Goal: Task Accomplishment & Management: Use online tool/utility

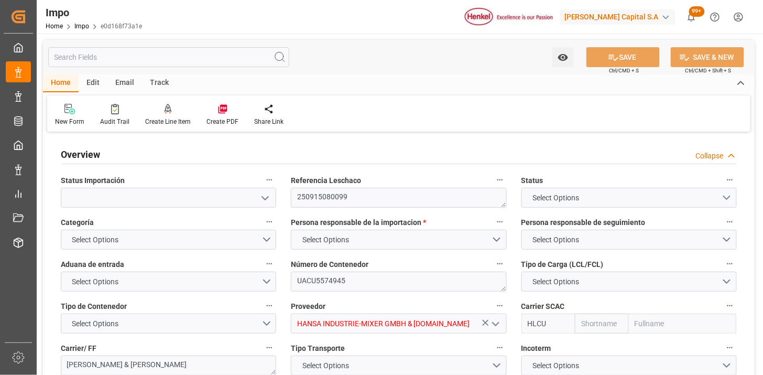
type textarea "250915080099"
type textarea "UACU5574945"
type input "HANSA INDUSTRIE-MIXER GMBH & CO.KG"
type input "HLCU"
type textarea "KUEHNE & NAGEL"
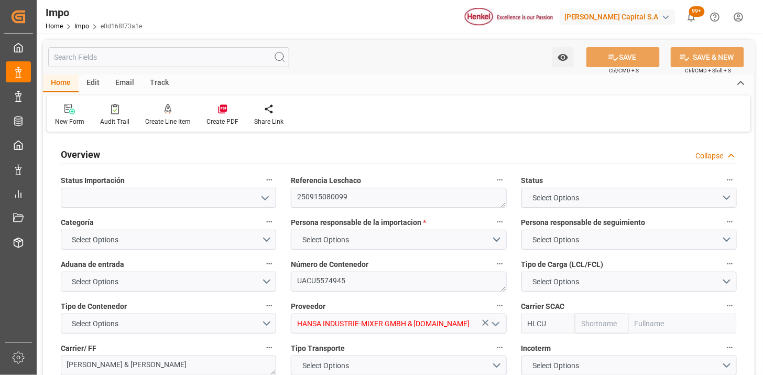
type textarea "N/A"
type input "AA"
type textarea "AA"
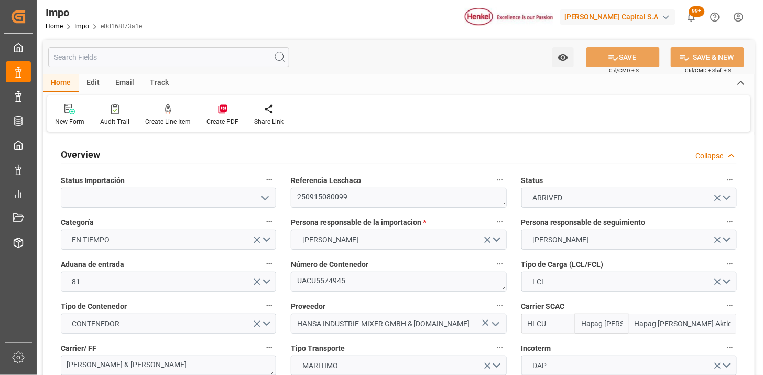
type input "Hapag Lloyd"
type input "Hapag Lloyd Aktiengesellschaft"
type input "1"
type input "4.105"
type input "1"
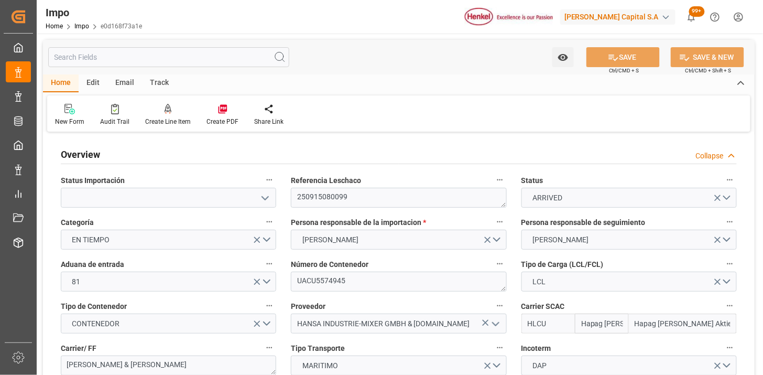
type input "27-08-2025"
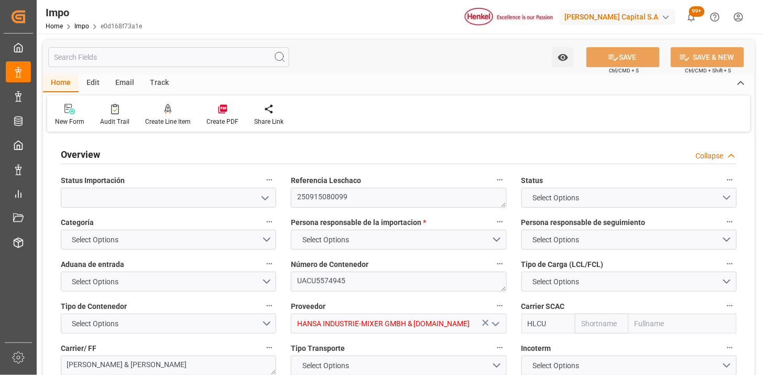
type textarea "250915080099"
type textarea "UACU5574945"
type input "HANSA INDUSTRIE-MIXER GMBH & CO.KG"
type input "HLCU"
type textarea "KUEHNE & NAGEL"
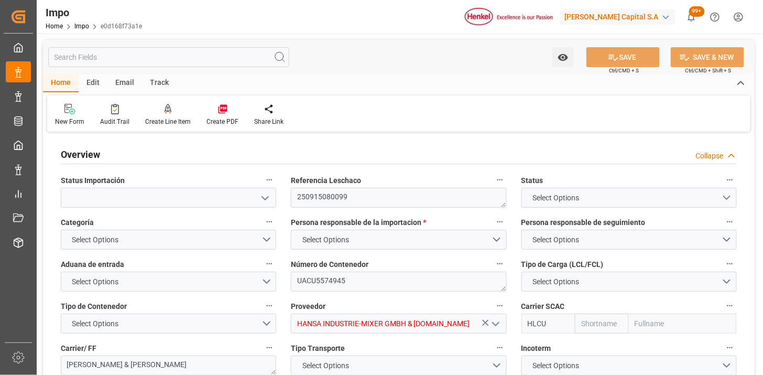
type textarea "N/A"
type input "AA"
type textarea "AA"
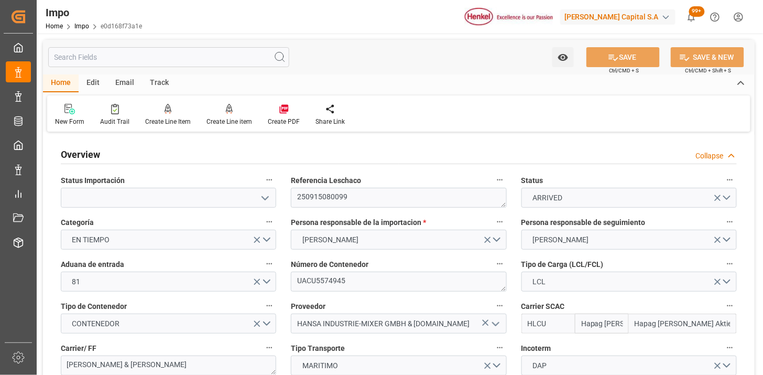
type input "Hapag Lloyd"
type input "Hapag Lloyd Aktiengesellschaft"
type input "1"
type input "4.105"
type input "1"
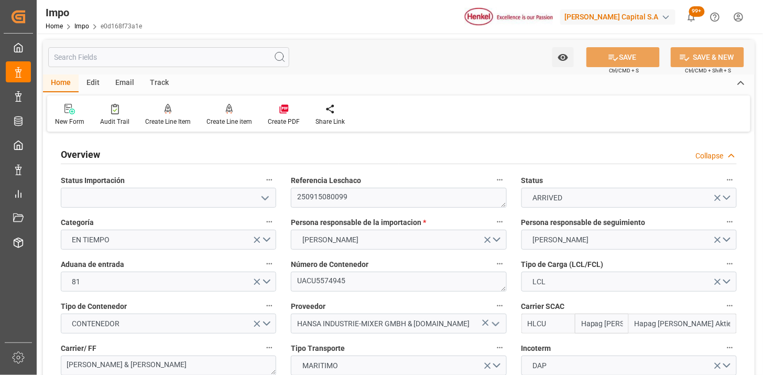
type input "27-08-2025"
click at [78, 30] on div "Home Impo e0d168f73a1e" at bounding box center [94, 25] width 96 height 11
click at [82, 30] on div "Home Impo e0d168f73a1e" at bounding box center [94, 25] width 96 height 11
click at [82, 28] on link "Impo" at bounding box center [81, 26] width 15 height 7
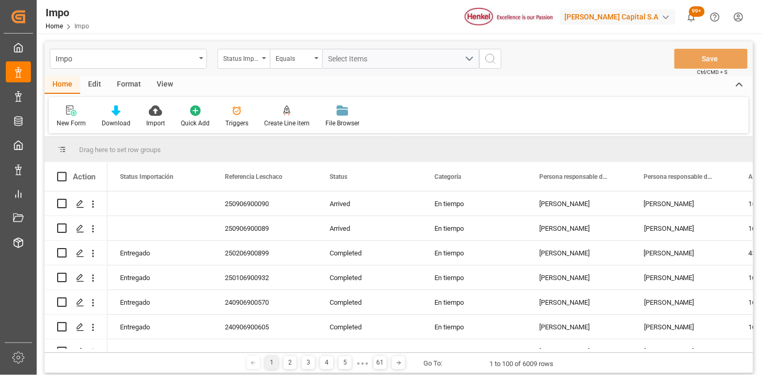
click at [134, 91] on div "Format" at bounding box center [129, 85] width 40 height 18
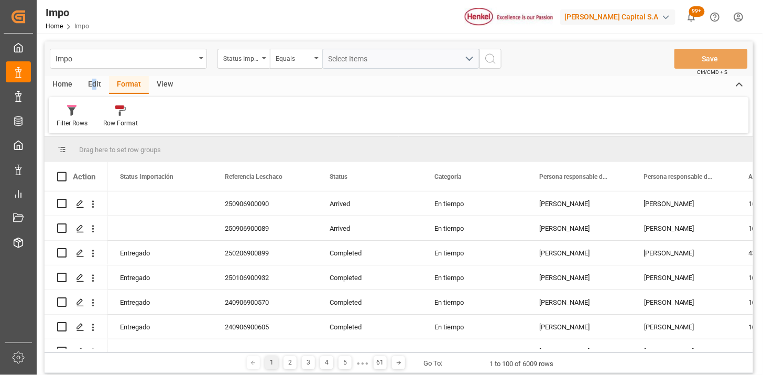
click at [94, 88] on div "Edit" at bounding box center [94, 85] width 29 height 18
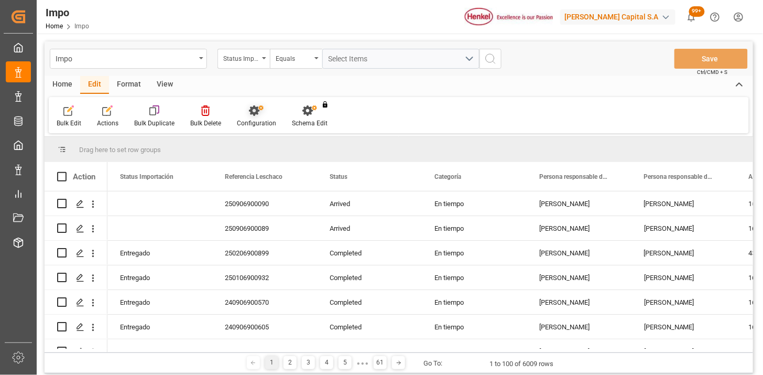
click at [251, 108] on icon at bounding box center [254, 110] width 10 height 10
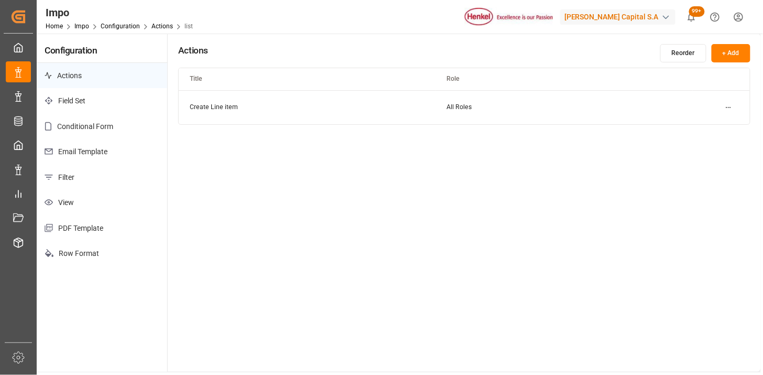
click at [83, 149] on p "Email Template" at bounding box center [102, 152] width 130 height 26
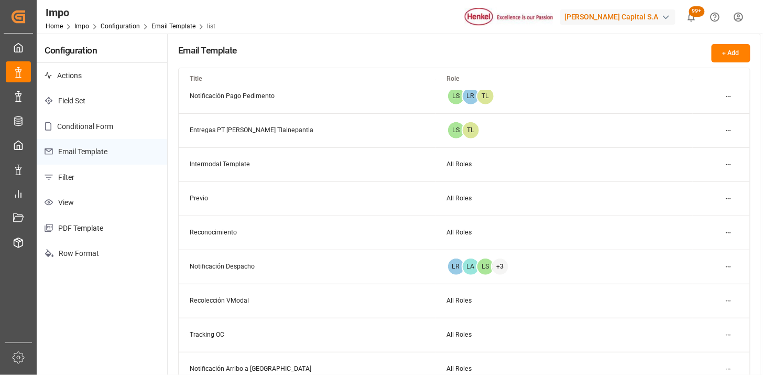
scroll to position [174, 0]
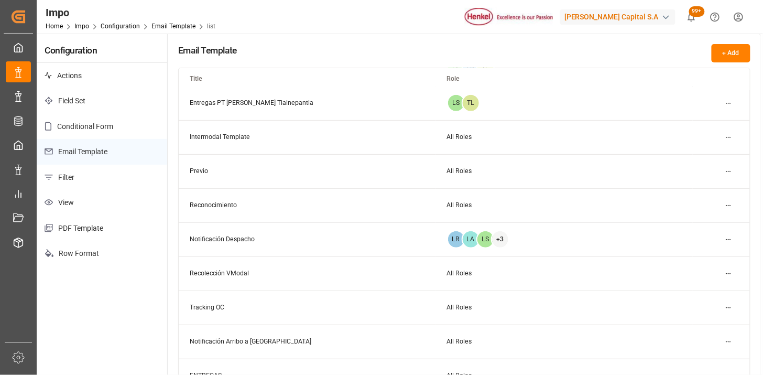
click at [727, 274] on html "Created by potrace 1.15, written by Peter Selinger 2001-2017 Created by potrace…" at bounding box center [381, 187] width 763 height 375
click at [696, 290] on div "Edit" at bounding box center [710, 294] width 54 height 15
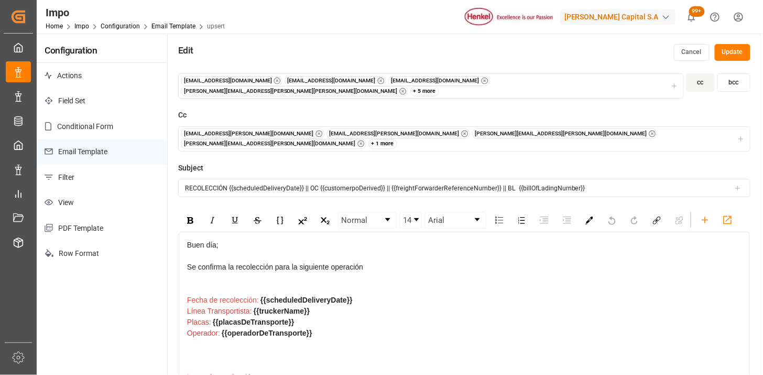
scroll to position [58, 0]
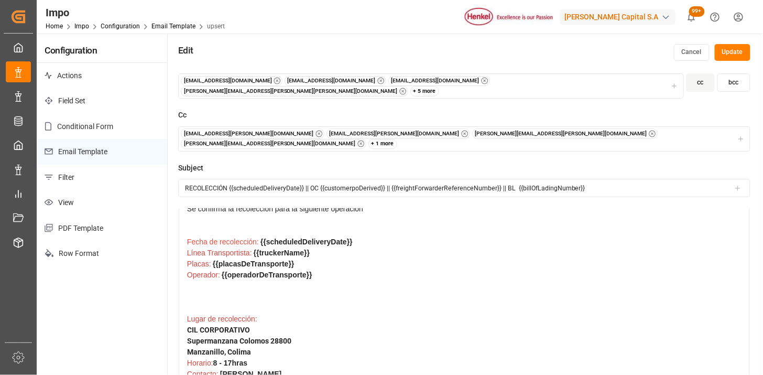
click at [320, 258] on div "Placas: {{placasDeTransporte}}" at bounding box center [464, 263] width 555 height 11
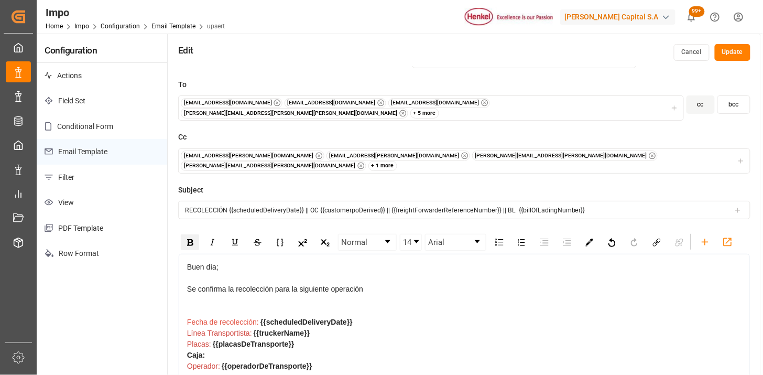
scroll to position [80, 0]
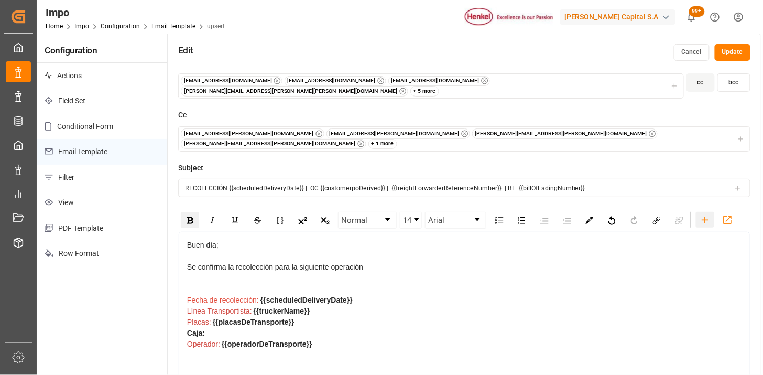
click at [707, 214] on icon "rdw-toolbar" at bounding box center [704, 219] width 11 height 11
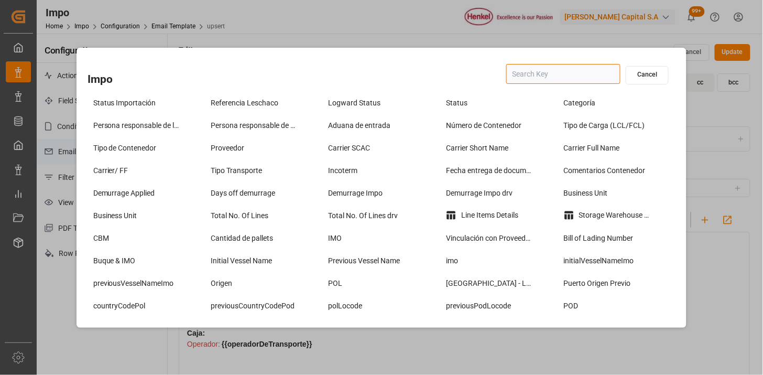
click at [544, 78] on input "text" at bounding box center [563, 74] width 114 height 20
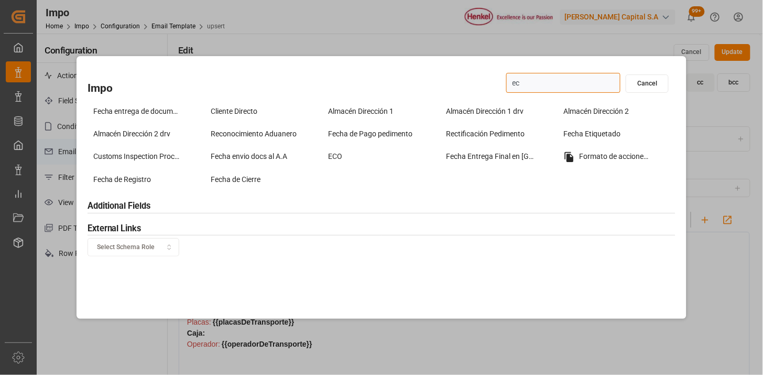
type input "eco"
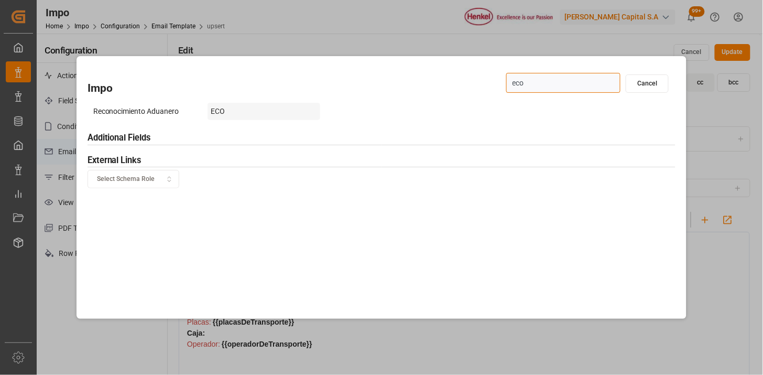
click at [233, 114] on div "ECO" at bounding box center [263, 111] width 113 height 17
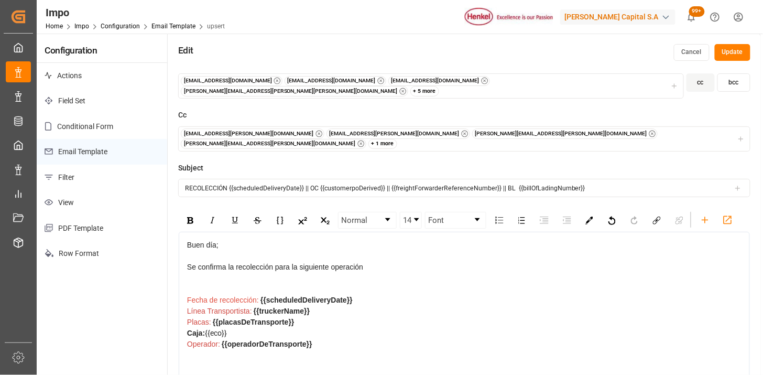
drag, startPoint x: 207, startPoint y: 317, endPoint x: 188, endPoint y: 317, distance: 19.4
click at [188, 327] on div "Caja: {{eco}}" at bounding box center [464, 332] width 555 height 11
click at [589, 212] on div "rdw-color-picker" at bounding box center [589, 220] width 18 height 16
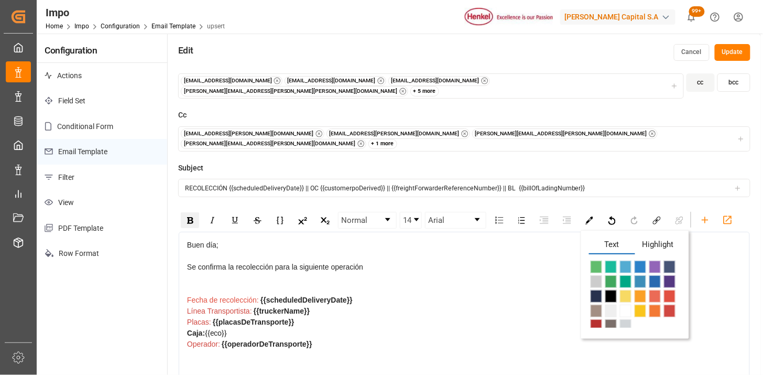
click at [668, 304] on span "rdw-color-picker" at bounding box center [670, 310] width 12 height 13
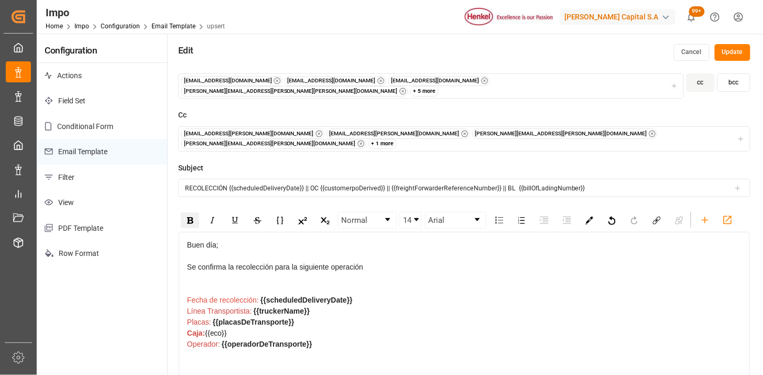
click at [257, 327] on div "Caja: {{eco}}" at bounding box center [464, 332] width 555 height 11
drag, startPoint x: 206, startPoint y: 320, endPoint x: 189, endPoint y: 320, distance: 17.3
click at [189, 328] on span "Caja:" at bounding box center [196, 332] width 18 height 8
click at [187, 212] on div "rdw-inline-control" at bounding box center [190, 220] width 18 height 16
click at [236, 327] on div "Caja: {{eco}}" at bounding box center [464, 332] width 555 height 11
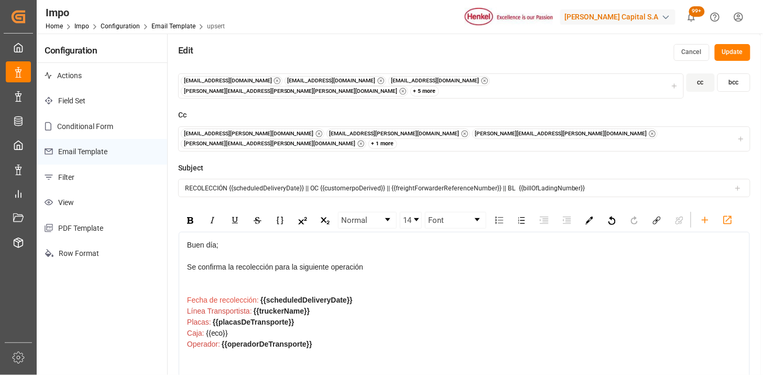
drag, startPoint x: 233, startPoint y: 316, endPoint x: 207, endPoint y: 322, distance: 26.2
click at [207, 327] on div "Caja: {{eco}}" at bounding box center [464, 332] width 555 height 11
click at [189, 217] on img "rdw-inline-control" at bounding box center [190, 220] width 6 height 7
drag, startPoint x: 267, startPoint y: 319, endPoint x: 289, endPoint y: 323, distance: 22.0
click at [266, 327] on div "Caja: {{eco}}" at bounding box center [464, 332] width 555 height 11
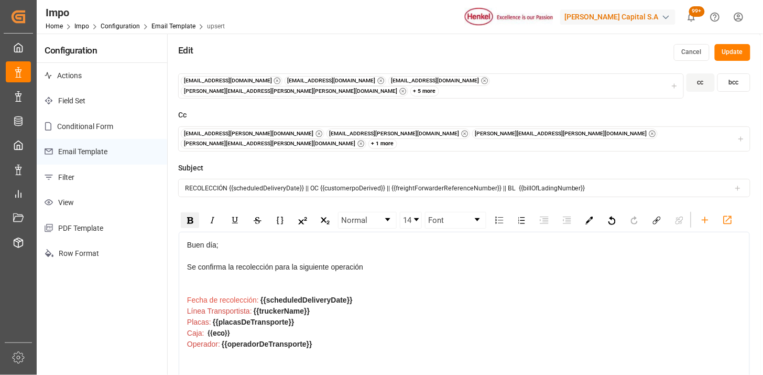
drag, startPoint x: 380, startPoint y: 298, endPoint x: 419, endPoint y: 299, distance: 38.8
click at [382, 305] on div "Línea Transportista: {{truckerName}}" at bounding box center [464, 310] width 555 height 11
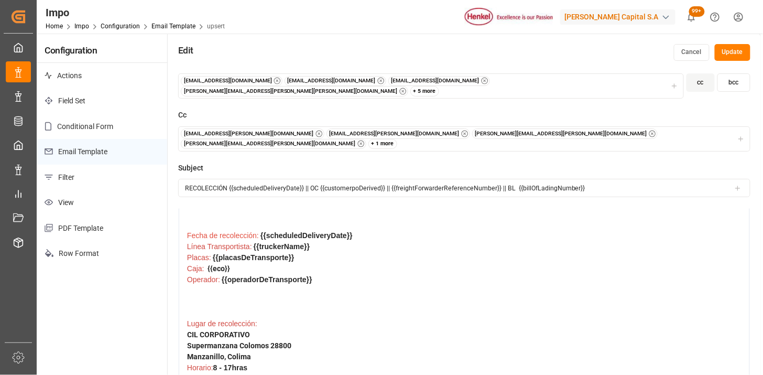
scroll to position [116, 0]
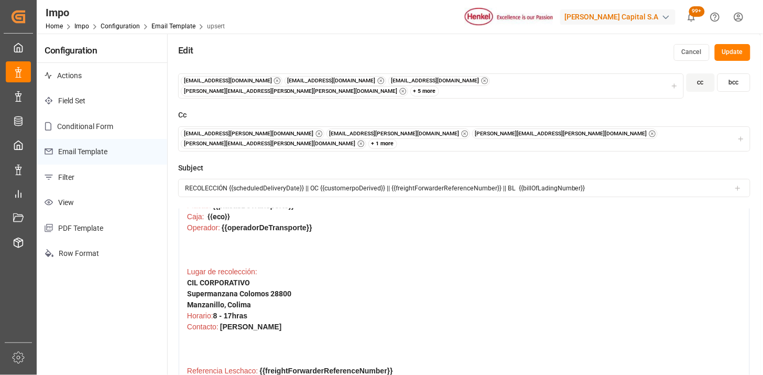
click at [740, 50] on button "Update" at bounding box center [733, 52] width 36 height 17
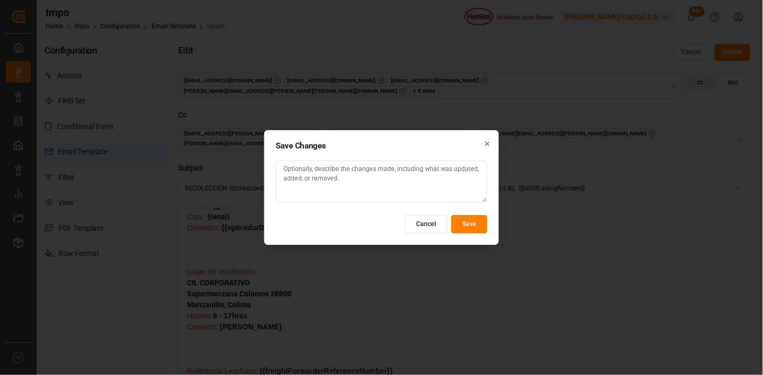
click at [464, 222] on button "Save" at bounding box center [469, 224] width 36 height 18
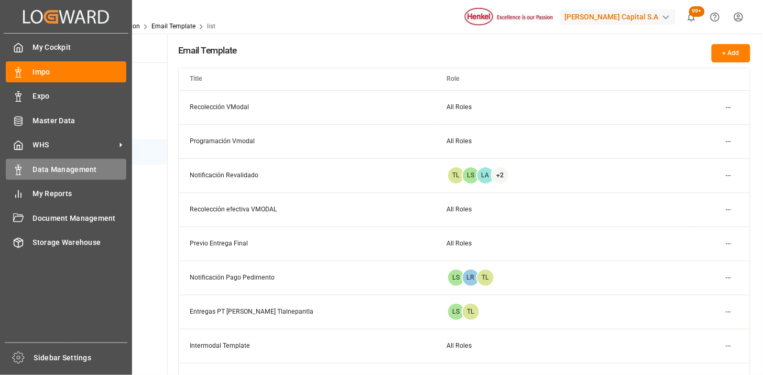
click at [63, 173] on span "Data Management" at bounding box center [80, 169] width 94 height 11
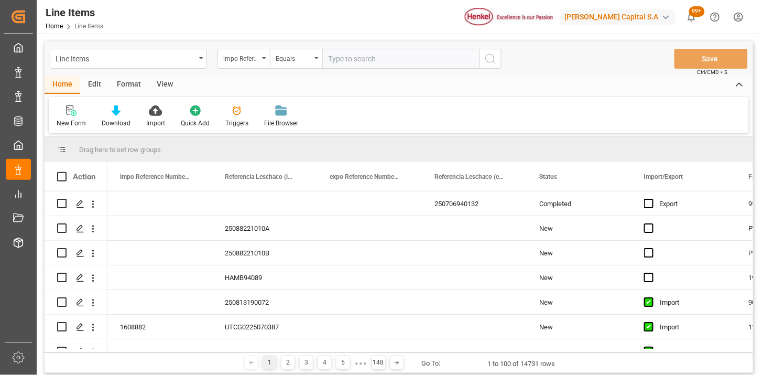
click at [154, 64] on div "Line Items" at bounding box center [126, 57] width 140 height 13
type input "idh"
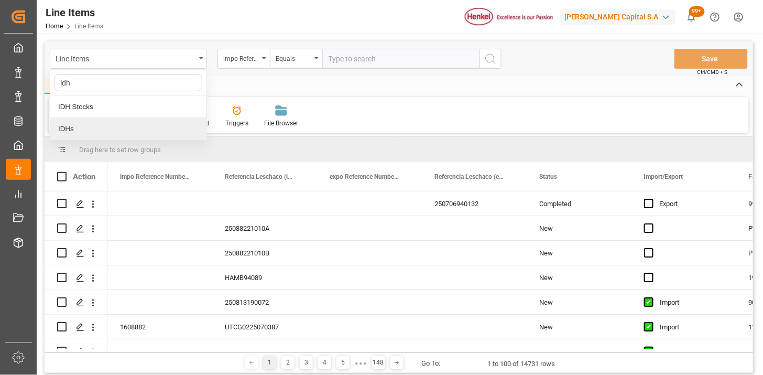
click at [112, 127] on div "IDHs" at bounding box center [128, 129] width 156 height 22
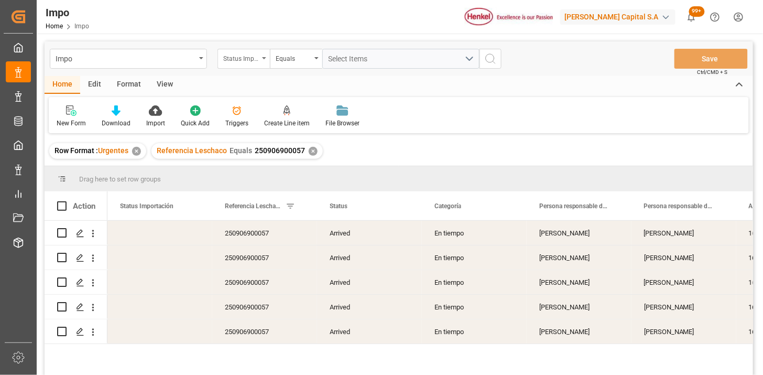
click at [254, 61] on div "Status Importación" at bounding box center [241, 57] width 36 height 12
type input "orde"
click at [278, 59] on div "Equals" at bounding box center [294, 57] width 36 height 12
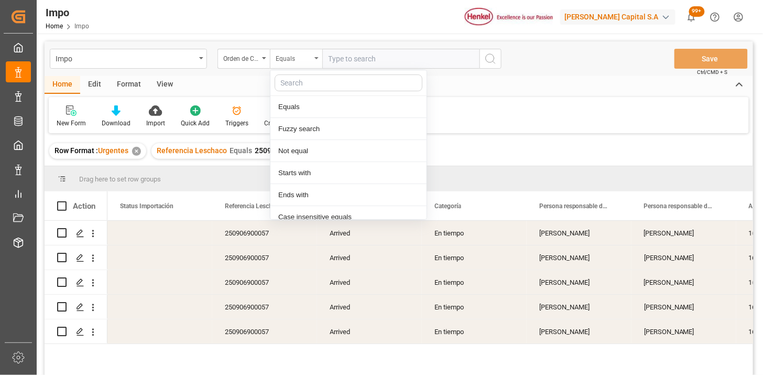
scroll to position [52, 0]
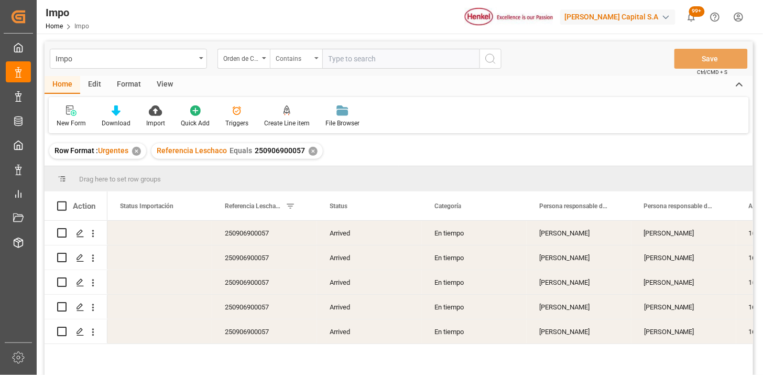
paste input "4578339989"
paste input "4578339965"
type input "4578339989,4578339965"
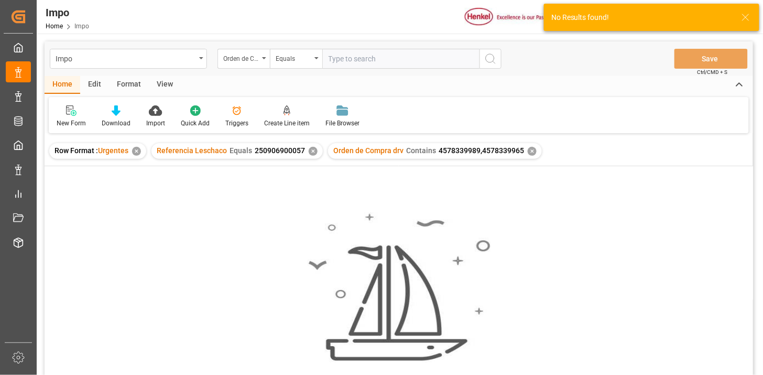
click at [311, 150] on div "✕" at bounding box center [313, 151] width 9 height 9
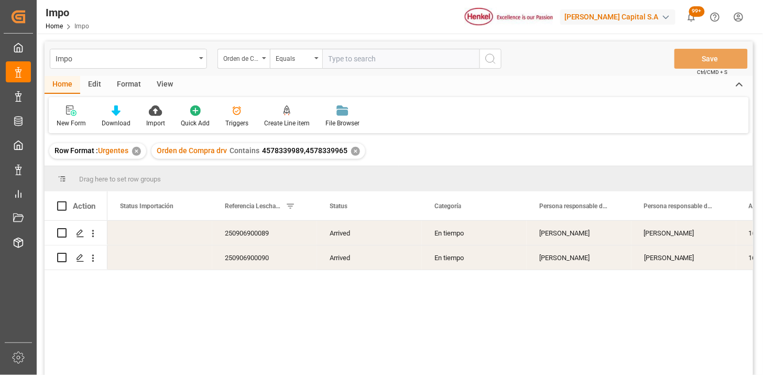
drag, startPoint x: 166, startPoint y: 86, endPoint x: 137, endPoint y: 101, distance: 32.1
click at [165, 86] on div "View" at bounding box center [165, 85] width 32 height 18
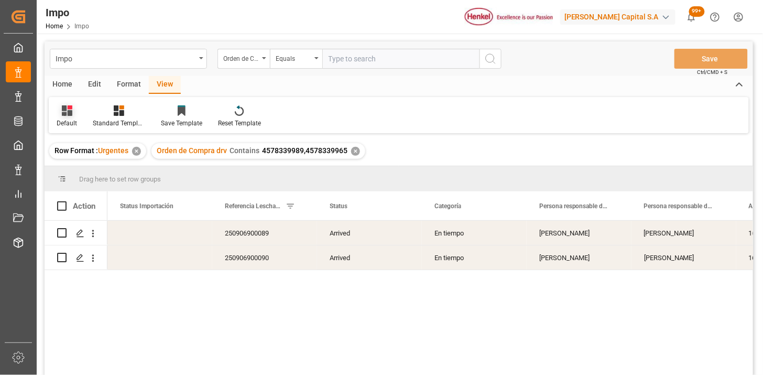
click at [64, 117] on div "Default" at bounding box center [67, 116] width 36 height 23
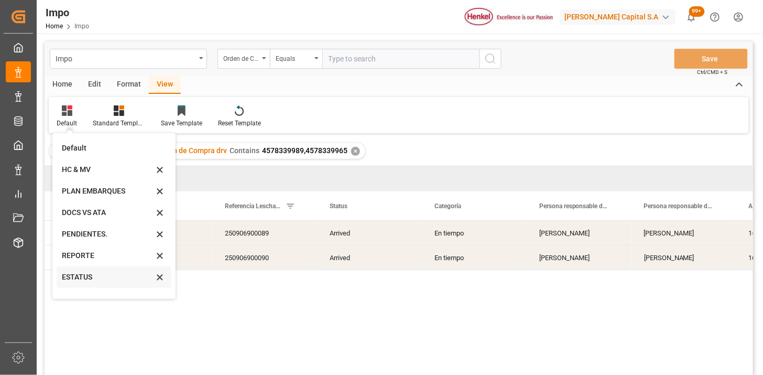
scroll to position [58, 0]
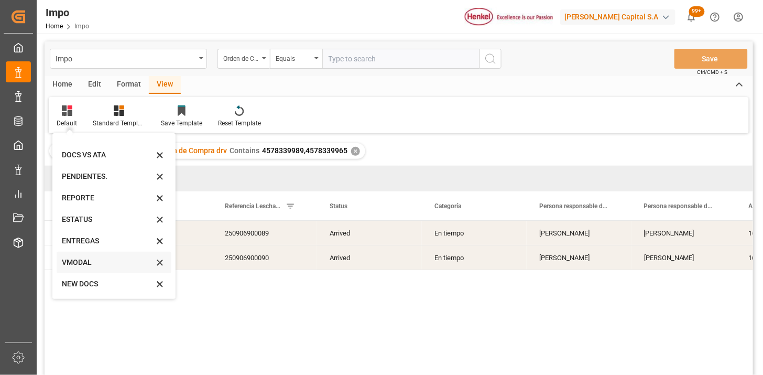
click at [98, 264] on div "VMODAL" at bounding box center [108, 262] width 92 height 11
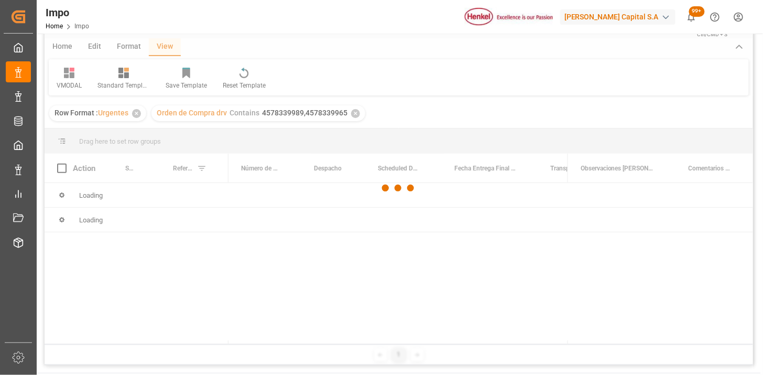
scroll to position [58, 0]
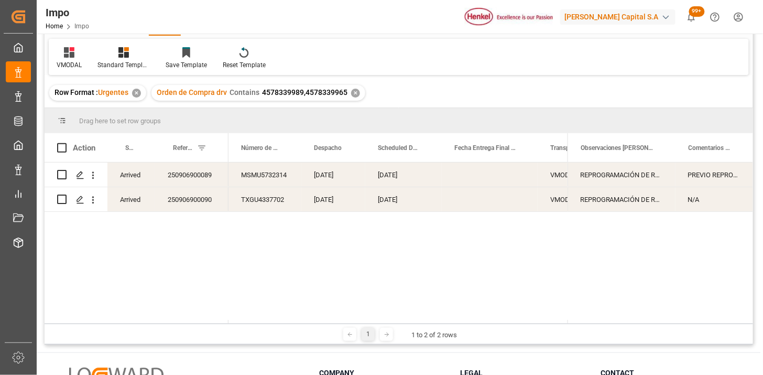
click at [390, 173] on div "01-09-2025" at bounding box center [403, 174] width 76 height 24
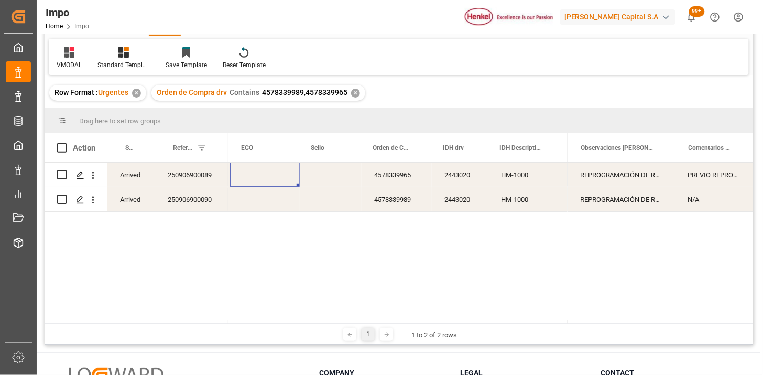
scroll to position [0, 553]
click at [241, 177] on div "Press SPACE to select this row." at bounding box center [259, 174] width 61 height 24
click at [241, 176] on div "Press SPACE to select this row." at bounding box center [259, 174] width 61 height 24
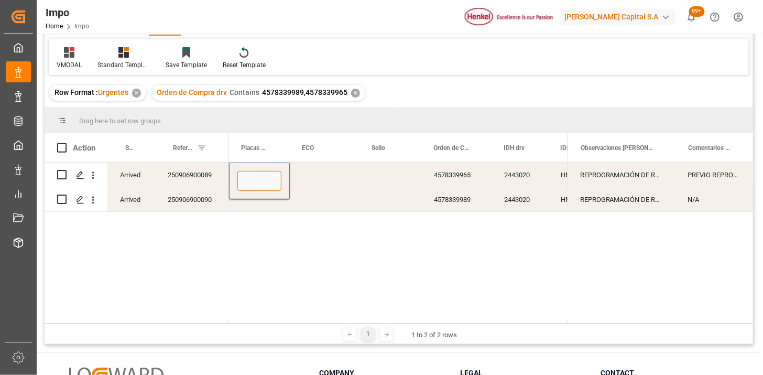
click at [250, 174] on input "Press SPACE to select this row." at bounding box center [259, 181] width 44 height 20
type input "c"
type input "CESAR BENITEZ"
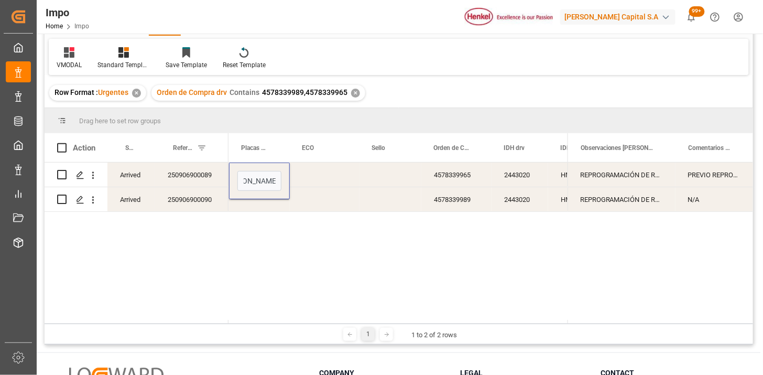
click at [303, 179] on div "Press SPACE to select this row." at bounding box center [325, 174] width 70 height 24
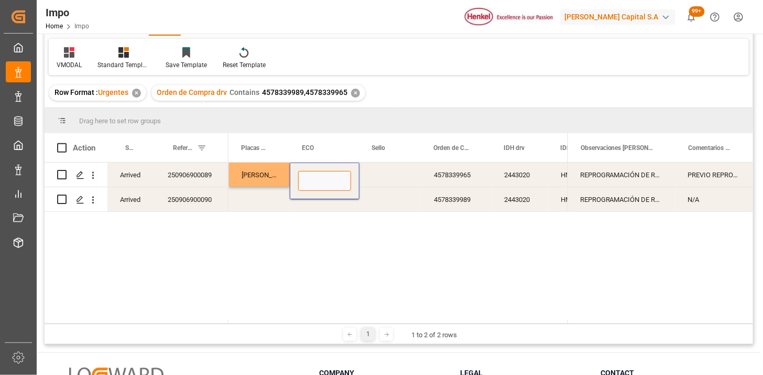
click at [310, 182] on input "Press SPACE to select this row." at bounding box center [324, 181] width 53 height 20
type input "26BK7N"
click at [383, 176] on div "Press SPACE to select this row." at bounding box center [390, 174] width 62 height 24
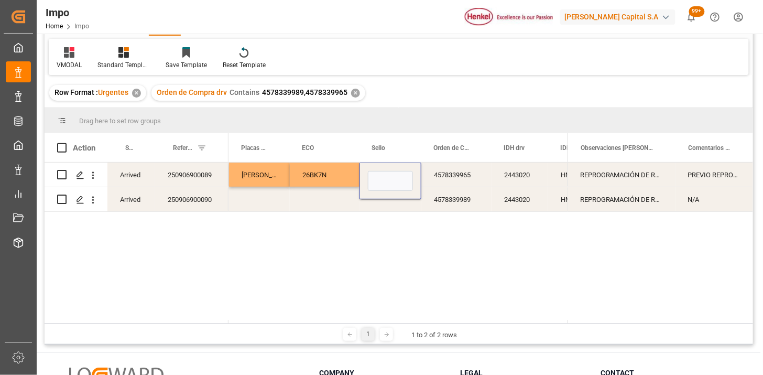
click at [383, 176] on input "Press SPACE to select this row." at bounding box center [390, 181] width 45 height 20
type input "FXEU237614"
click at [273, 197] on div "Press SPACE to select this row." at bounding box center [259, 199] width 61 height 24
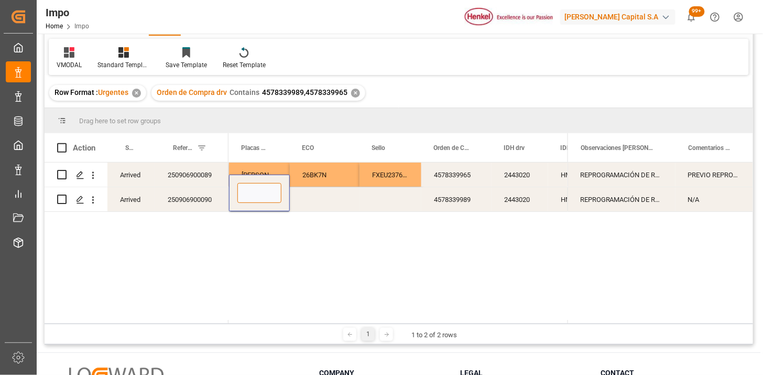
click at [273, 197] on input "Press SPACE to select this row." at bounding box center [259, 193] width 44 height 20
type input "AMINADAB CASTILLO"
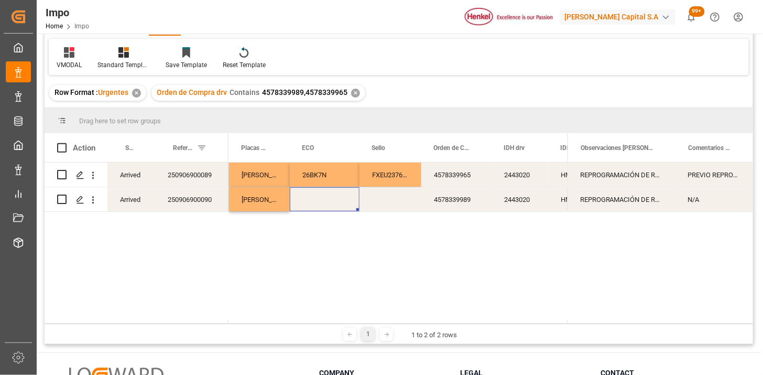
click at [314, 199] on div "Press SPACE to select this row." at bounding box center [325, 199] width 70 height 24
click at [314, 199] on input "Press SPACE to select this row." at bounding box center [324, 193] width 53 height 20
type input "18AV7C"
click at [383, 195] on div "Press SPACE to select this row." at bounding box center [390, 199] width 62 height 24
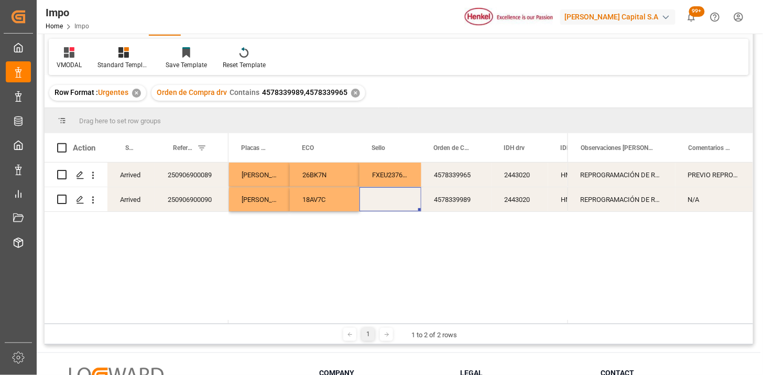
click at [386, 198] on div "Press SPACE to select this row." at bounding box center [390, 199] width 62 height 24
click at [386, 198] on input "Press SPACE to select this row." at bounding box center [390, 193] width 45 height 20
type input "FXEU23671"
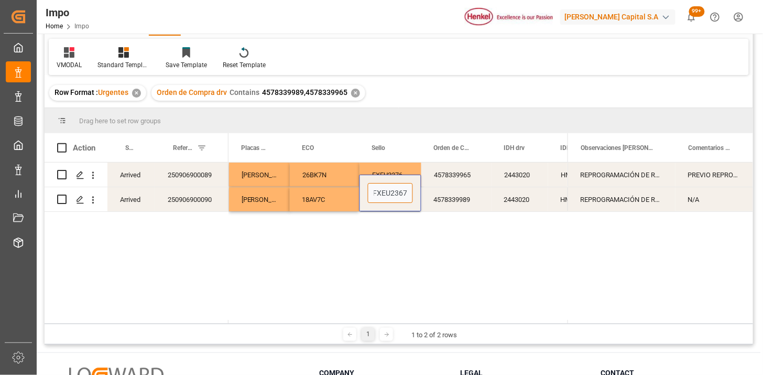
scroll to position [0, 5]
click at [386, 198] on div "FXEU23671" at bounding box center [390, 199] width 62 height 24
click at [386, 198] on input "FXEU23671" at bounding box center [390, 193] width 45 height 20
type input "FXEU236715"
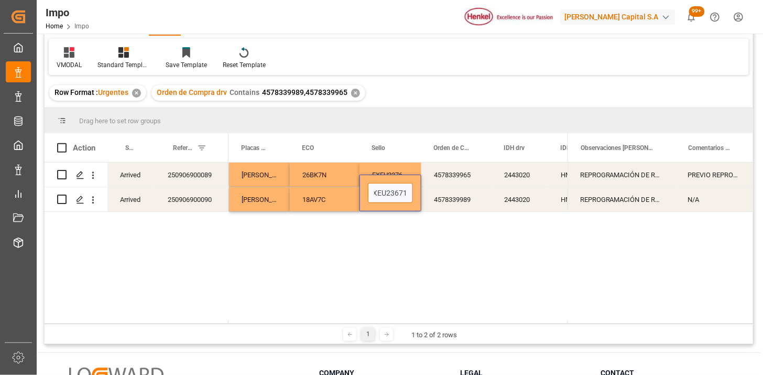
scroll to position [0, 9]
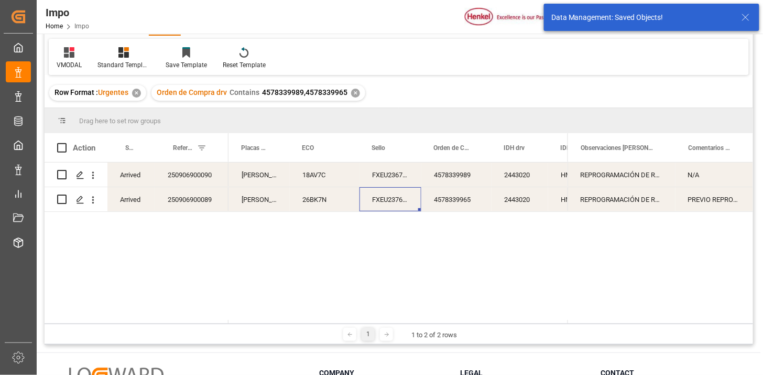
click at [631, 179] on div "REPROGRAMACIÓN DE RECOLECCIÓN, CONFIRMACIÓN EL DÍA DE LA CARGA" at bounding box center [621, 174] width 108 height 24
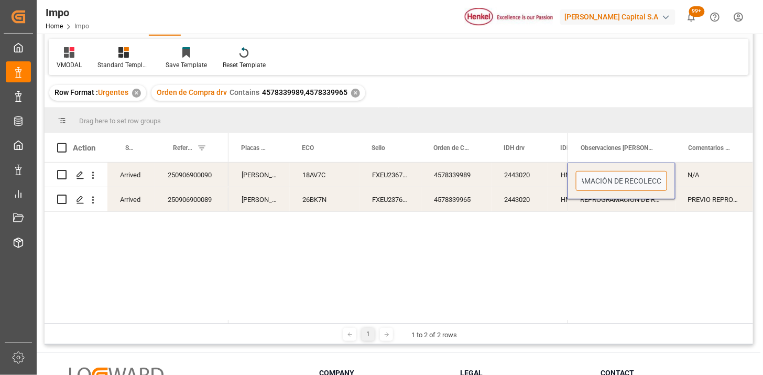
scroll to position [0, 56]
drag, startPoint x: 626, startPoint y: 182, endPoint x: 648, endPoint y: 192, distance: 24.6
click at [648, 192] on div "REPROGRAMACIÓN DE RECOLECCIÓN, CONFIRMACIÓN EL DÍA DE LA CARGA" at bounding box center [621, 180] width 108 height 37
click at [614, 179] on input "REPROGRAMACIÓN DE RECOLECCIÓN, CONFIRMACIÓN EL DÍA DE LA CARGA" at bounding box center [621, 181] width 91 height 20
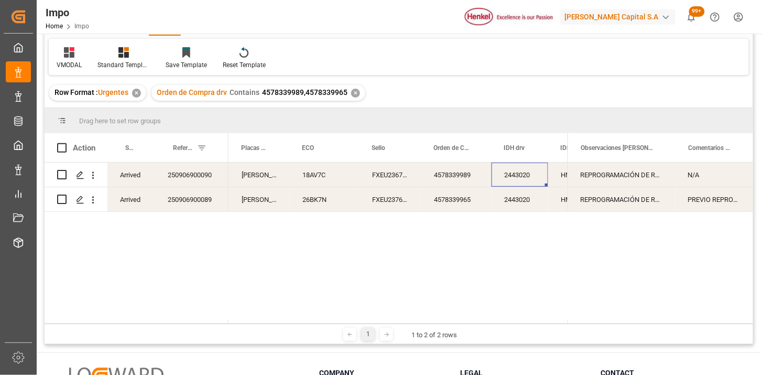
click at [524, 169] on div "2443020" at bounding box center [519, 174] width 57 height 24
click at [92, 180] on icon "open menu" at bounding box center [92, 175] width 11 height 11
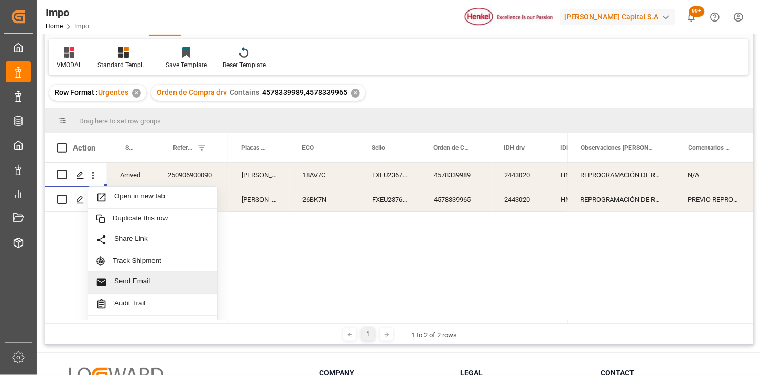
click at [146, 279] on span "Send Email" at bounding box center [161, 282] width 95 height 11
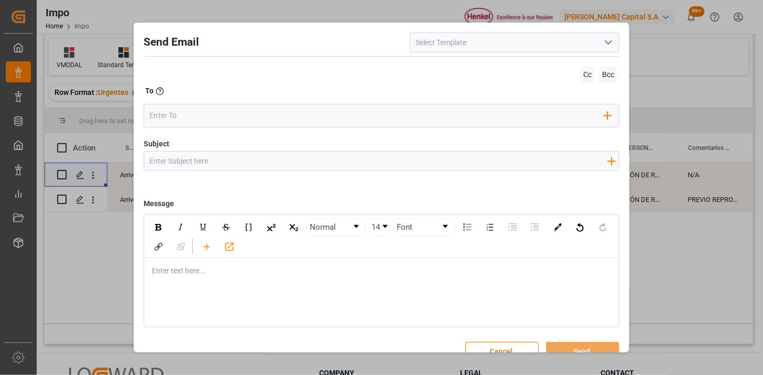
click at [604, 49] on icon "open menu" at bounding box center [608, 42] width 13 height 13
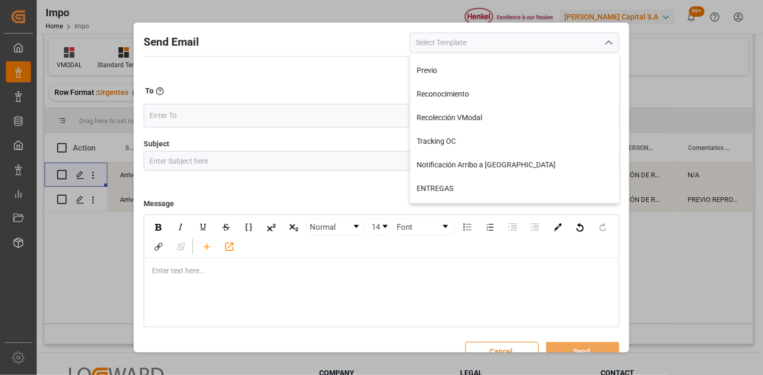
scroll to position [116, 0]
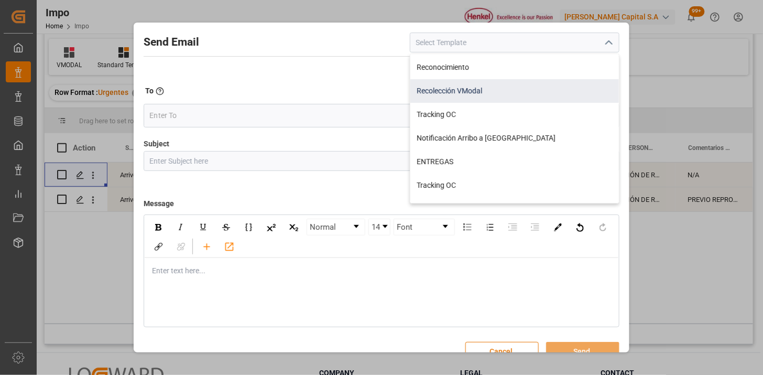
click at [525, 92] on div "Recolección VModal" at bounding box center [514, 91] width 209 height 24
type input "Recolección VModal"
type input "RECOLECCIÓN {{scheduledDeliveryDate}} || OC {{customerpoDerived}} || {{freightF…"
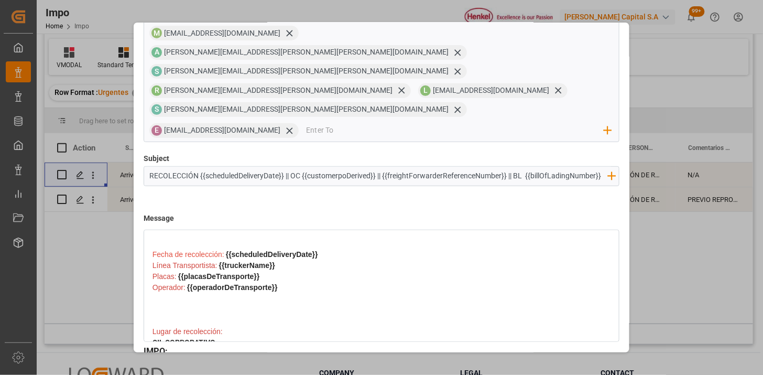
scroll to position [58, 0]
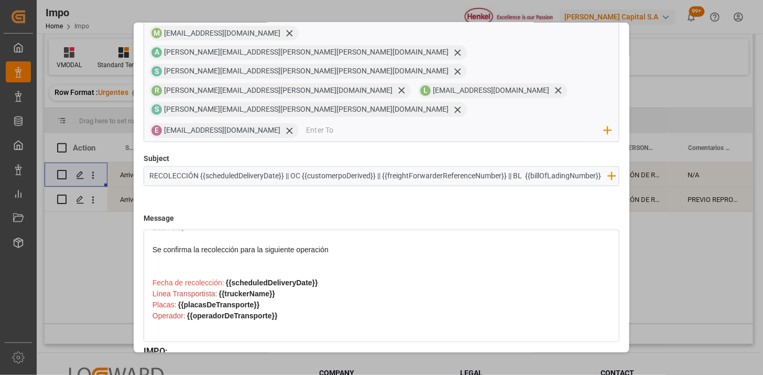
click at [284, 299] on div "Placas: {{placasDeTransporte}}" at bounding box center [381, 304] width 458 height 11
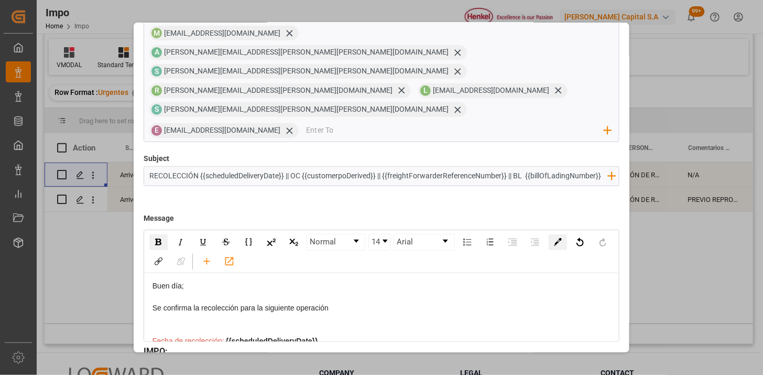
click at [556, 238] on img "rdw-color-picker" at bounding box center [558, 242] width 8 height 8
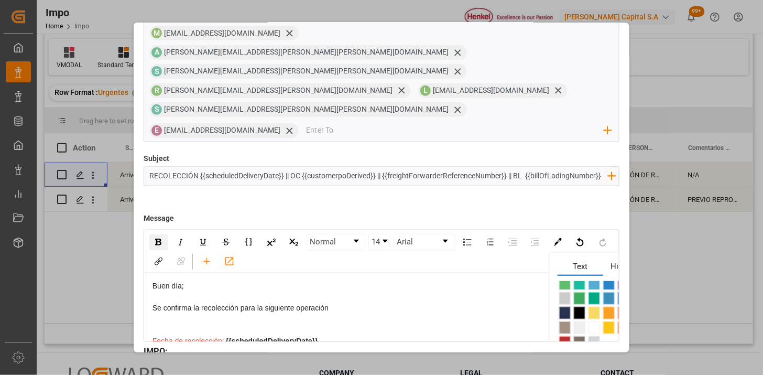
scroll to position [8, 0]
click at [567, 336] on span "rdw-color-picker" at bounding box center [565, 342] width 12 height 13
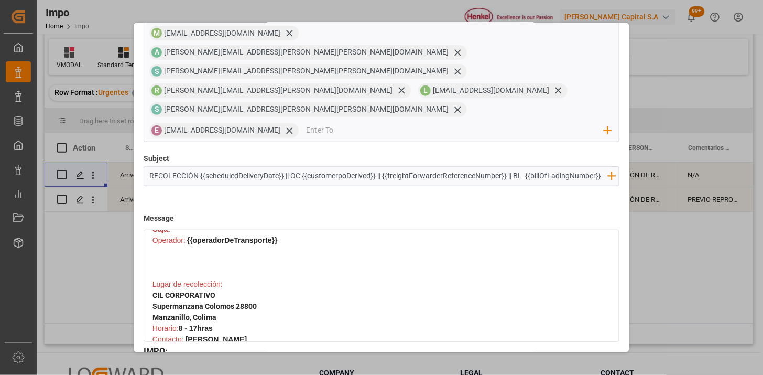
scroll to position [116, 0]
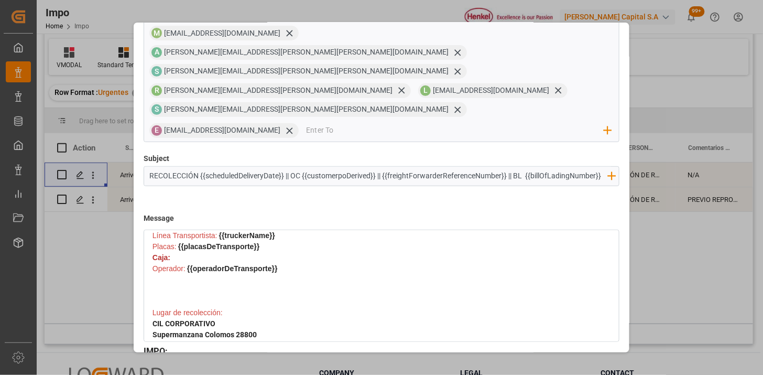
click at [325, 263] on div "Operador: {{operadorDeTransporte}}" at bounding box center [381, 285] width 458 height 44
click at [173, 252] on div "Caja:" at bounding box center [381, 257] width 458 height 11
click at [168, 253] on span "Caja:" at bounding box center [161, 257] width 18 height 8
drag, startPoint x: 176, startPoint y: 179, endPoint x: 156, endPoint y: 184, distance: 20.6
click at [154, 252] on div "Caja:" at bounding box center [381, 257] width 458 height 11
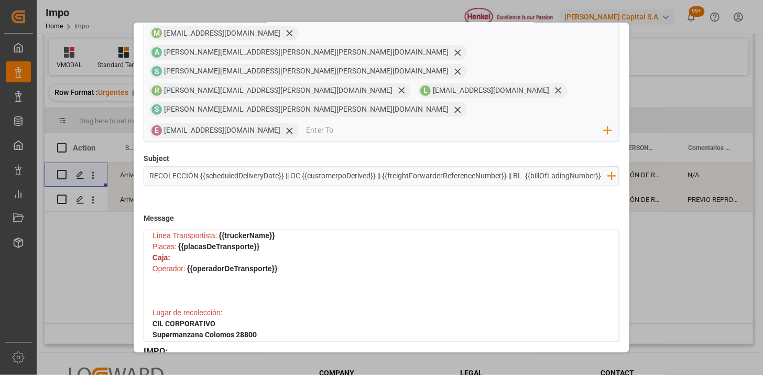
scroll to position [0, 0]
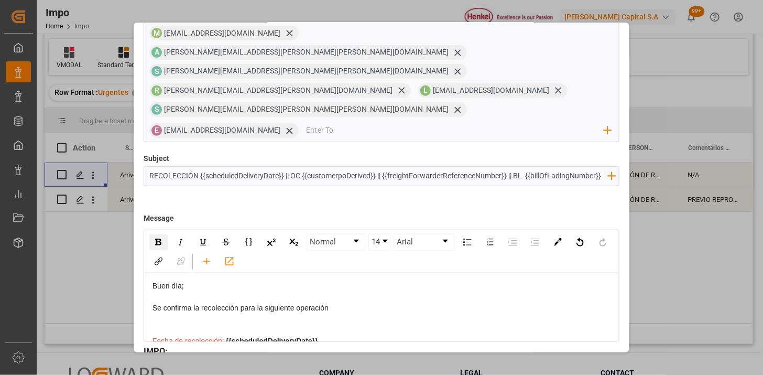
click at [160, 234] on div "rdw-inline-control" at bounding box center [158, 242] width 18 height 16
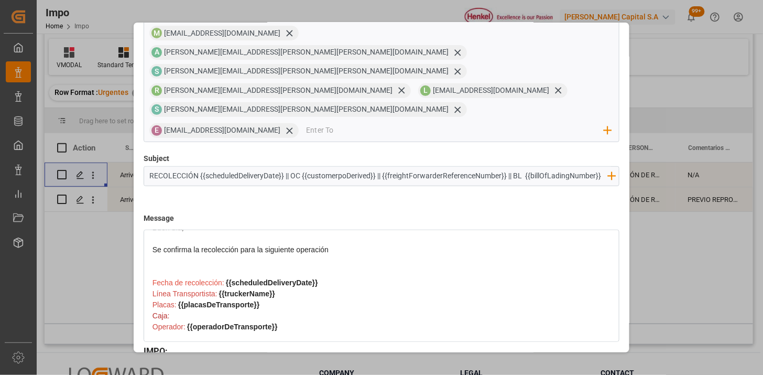
click at [188, 299] on div "Placas: {{placasDeTransporte}}" at bounding box center [381, 304] width 458 height 11
drag, startPoint x: 176, startPoint y: 238, endPoint x: 183, endPoint y: 237, distance: 7.9
click at [176, 310] on div "Caja:" at bounding box center [381, 315] width 458 height 11
drag, startPoint x: 180, startPoint y: 238, endPoint x: 152, endPoint y: 239, distance: 27.3
click at [152, 310] on div "Caja:" at bounding box center [381, 315] width 458 height 11
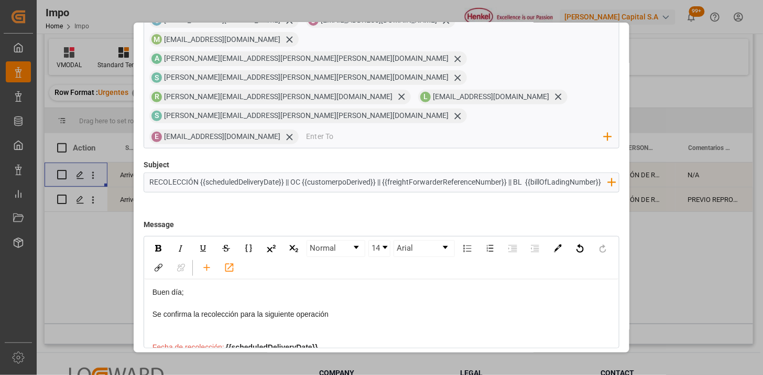
scroll to position [100, 0]
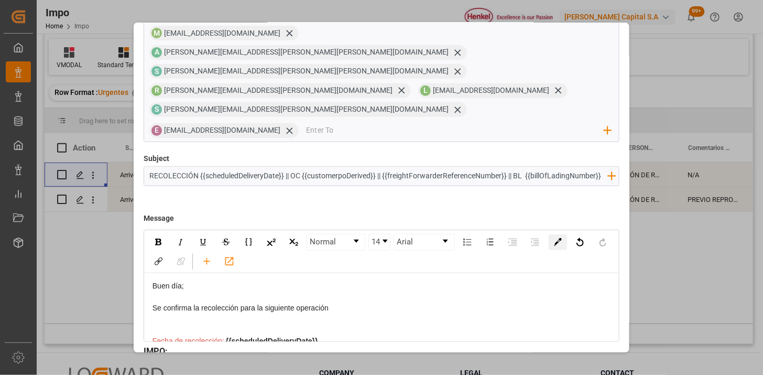
click at [553, 234] on div "rdw-color-picker" at bounding box center [558, 242] width 18 height 16
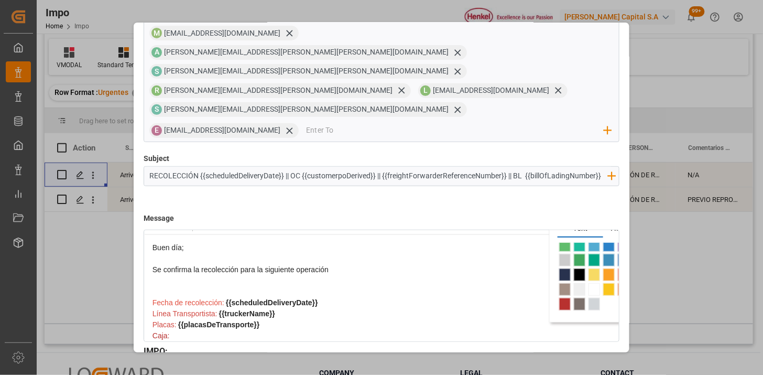
scroll to position [58, 0]
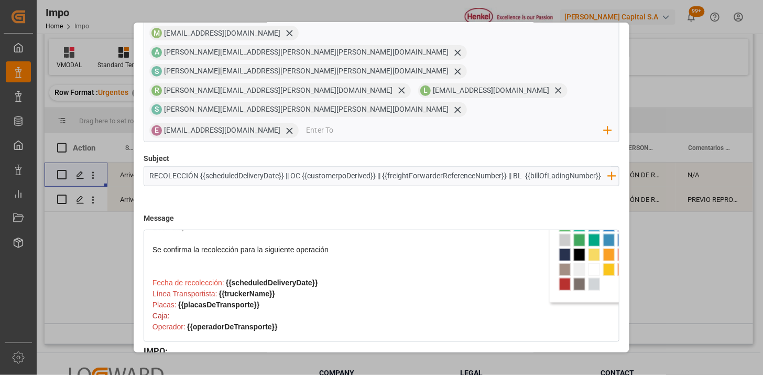
drag, startPoint x: 578, startPoint y: 225, endPoint x: 597, endPoint y: 226, distance: 18.9
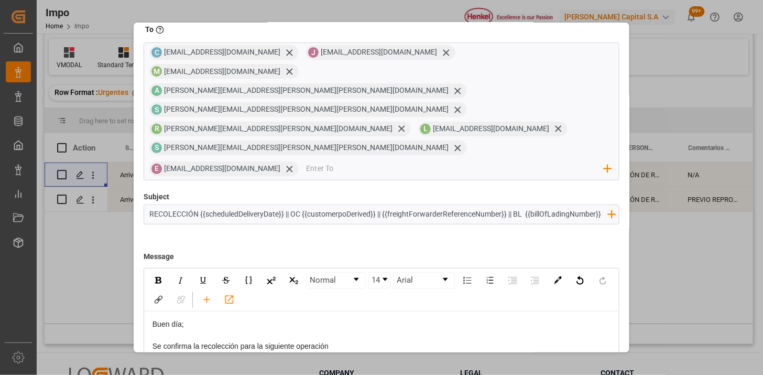
scroll to position [41, 0]
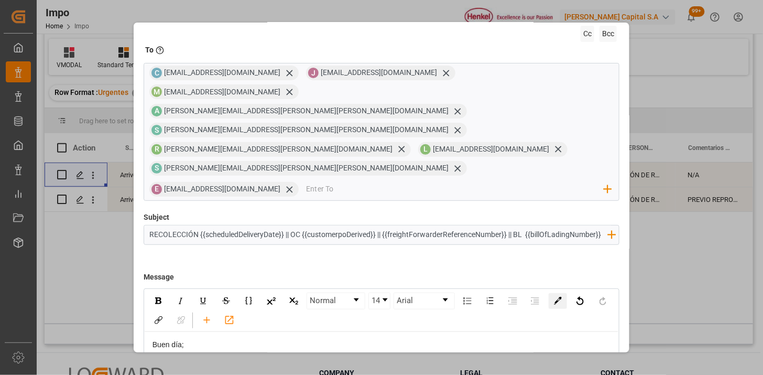
click at [558, 297] on img "rdw-color-picker" at bounding box center [558, 301] width 8 height 8
click at [610, 319] on span "Highlight" at bounding box center [626, 327] width 46 height 16
click at [585, 319] on span "Text" at bounding box center [580, 327] width 46 height 16
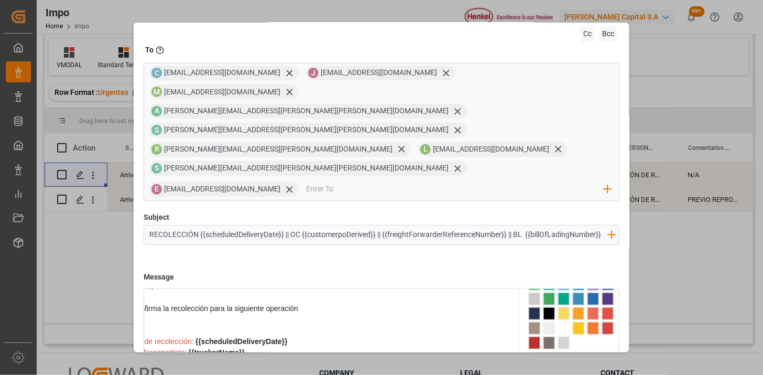
scroll to position [58, 32]
click at [606, 322] on span "rdw-color-picker" at bounding box center [606, 328] width 12 height 13
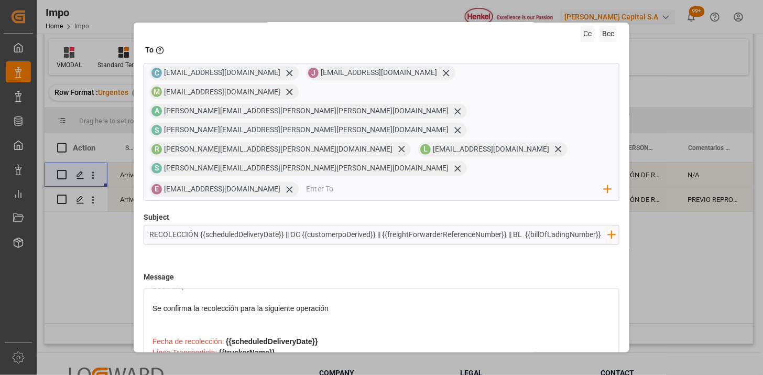
scroll to position [58, 0]
click at [239, 369] on div "Caja:" at bounding box center [381, 374] width 458 height 11
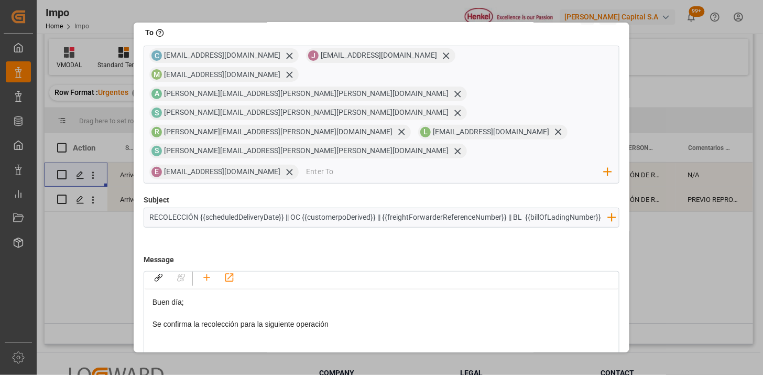
scroll to position [0, 0]
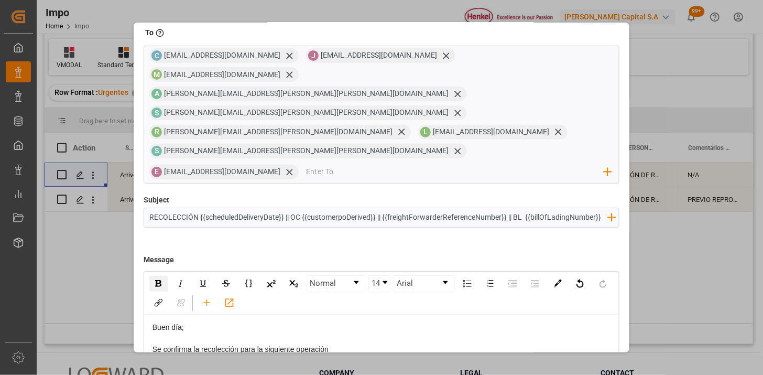
click at [157, 280] on img "rdw-inline-control" at bounding box center [158, 283] width 6 height 7
click at [212, 297] on icon "rdw-toolbar" at bounding box center [206, 302] width 11 height 11
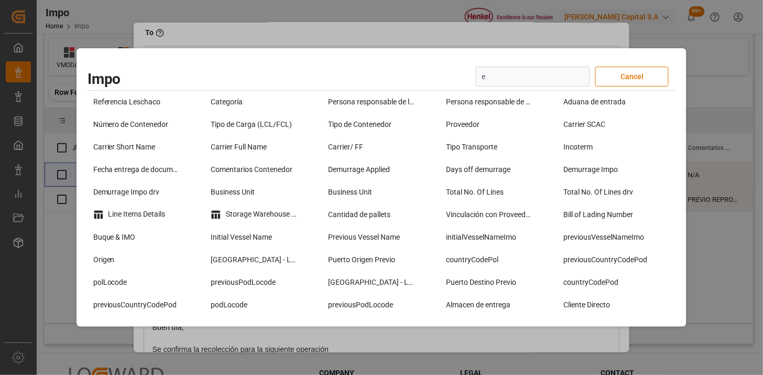
type input "ec"
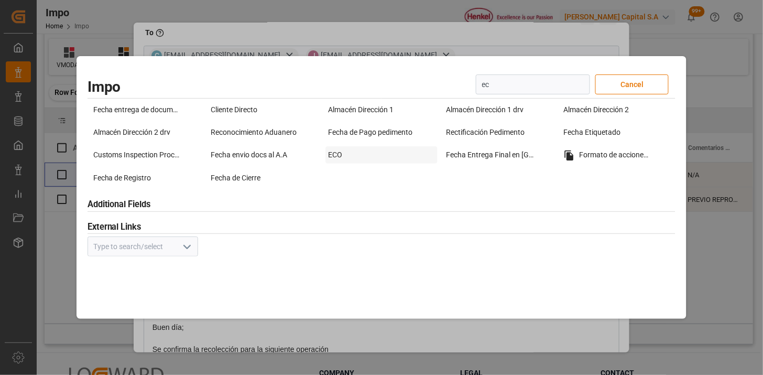
click at [362, 152] on div "ECO" at bounding box center [381, 154] width 113 height 17
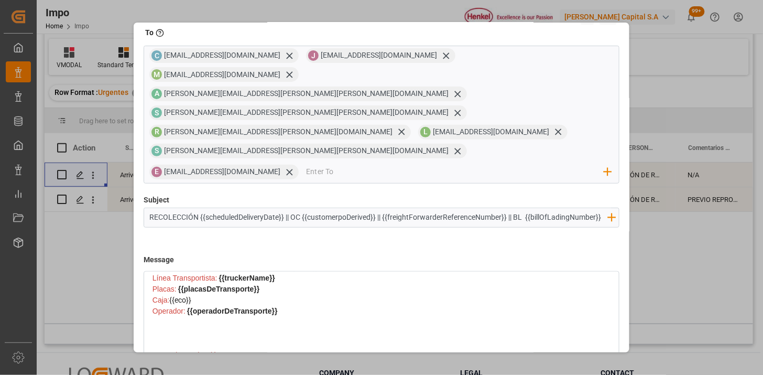
scroll to position [116, 0]
drag, startPoint x: 201, startPoint y: 217, endPoint x: 172, endPoint y: 225, distance: 29.9
click at [172, 293] on div "Caja: {{eco}}" at bounding box center [381, 298] width 458 height 11
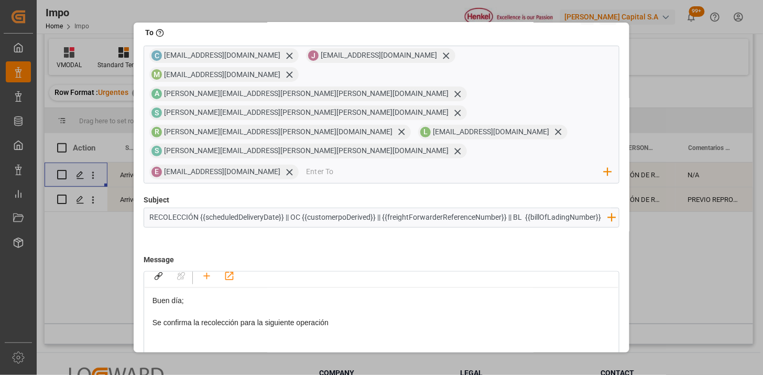
scroll to position [0, 0]
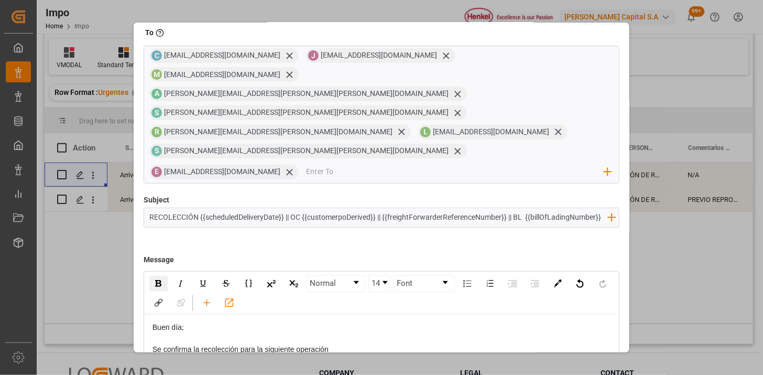
click at [160, 276] on div "rdw-inline-control" at bounding box center [158, 284] width 18 height 16
click at [158, 280] on img "rdw-inline-control" at bounding box center [158, 283] width 6 height 7
click at [159, 280] on img "rdw-inline-control" at bounding box center [158, 283] width 6 height 7
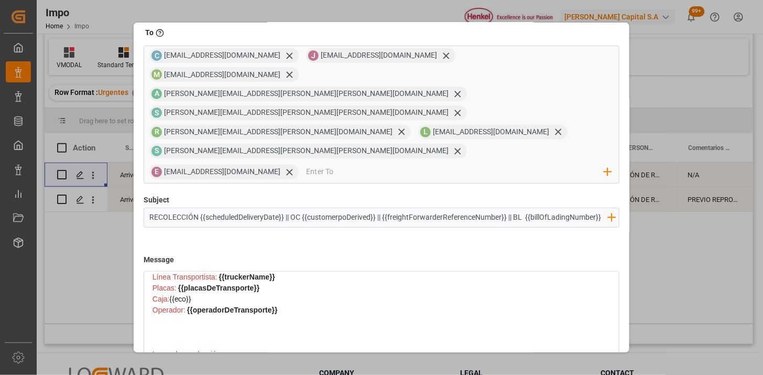
click at [287, 304] on div "Operador: {{operadorDeTransporte}}" at bounding box center [381, 326] width 458 height 44
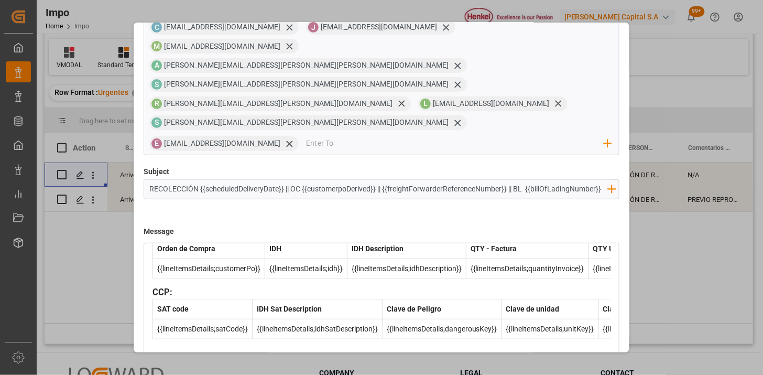
scroll to position [100, 0]
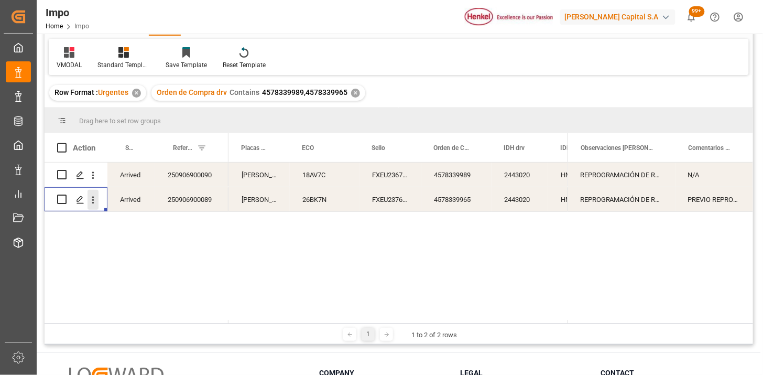
click at [92, 202] on icon "open menu" at bounding box center [93, 199] width 2 height 7
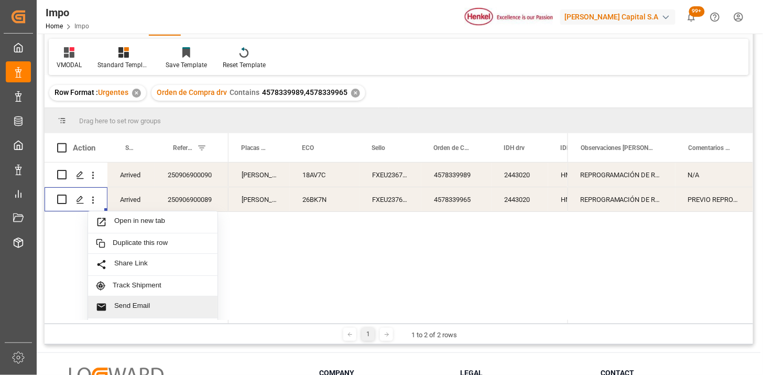
click at [129, 304] on span "Send Email" at bounding box center [161, 306] width 95 height 11
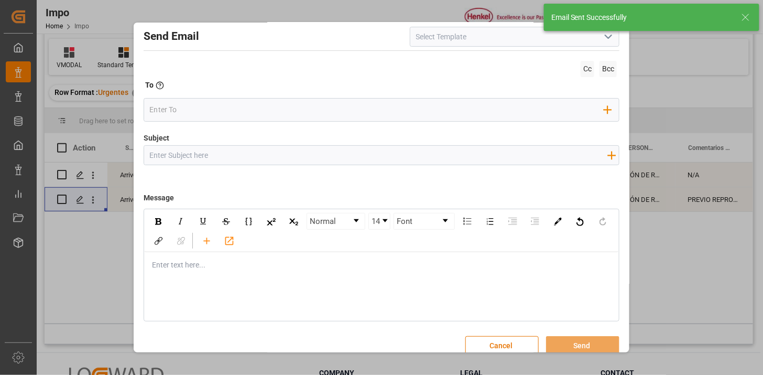
scroll to position [0, 0]
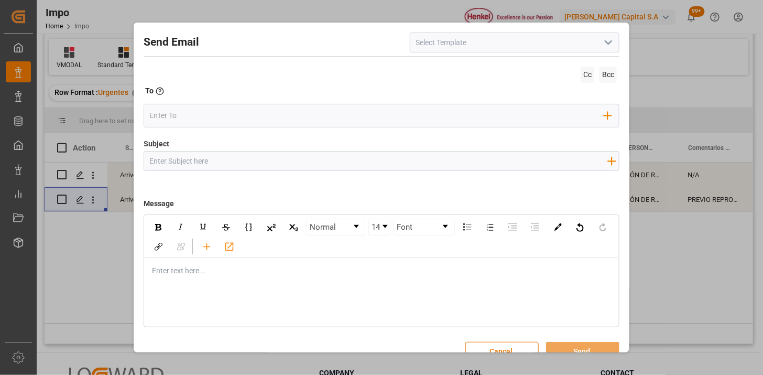
click at [617, 44] on div at bounding box center [514, 42] width 225 height 20
click at [608, 45] on icon "open menu" at bounding box center [608, 42] width 13 height 13
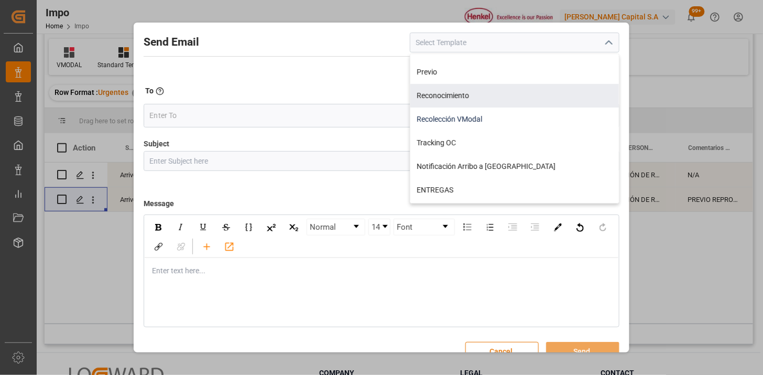
scroll to position [116, 0]
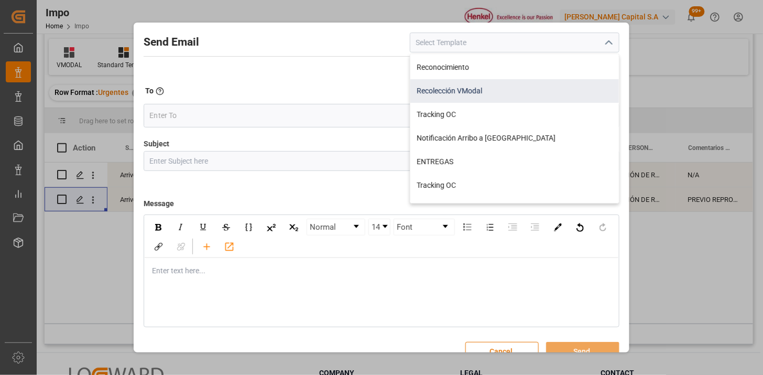
click at [507, 102] on div "Recolección VModal" at bounding box center [514, 91] width 209 height 24
type input "Recolección VModal"
type input "RECOLECCIÓN {{scheduledDeliveryDate}} || OC {{customerpoDerived}} || {{freightF…"
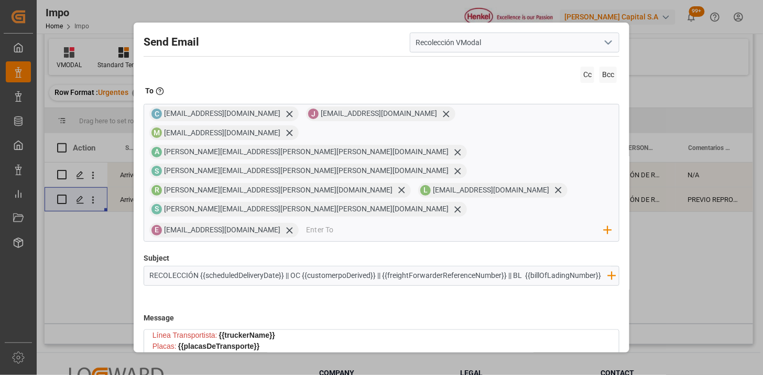
click at [281, 341] on div "Placas: {{placasDeTransporte}}" at bounding box center [381, 346] width 458 height 11
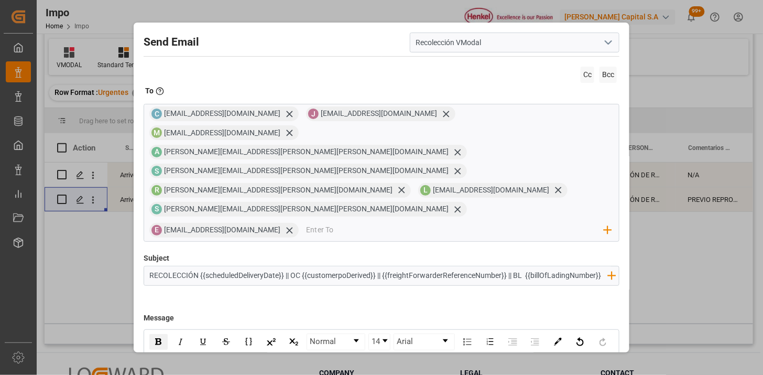
click at [216, 353] on div "rdw-toolbar" at bounding box center [207, 361] width 18 height 16
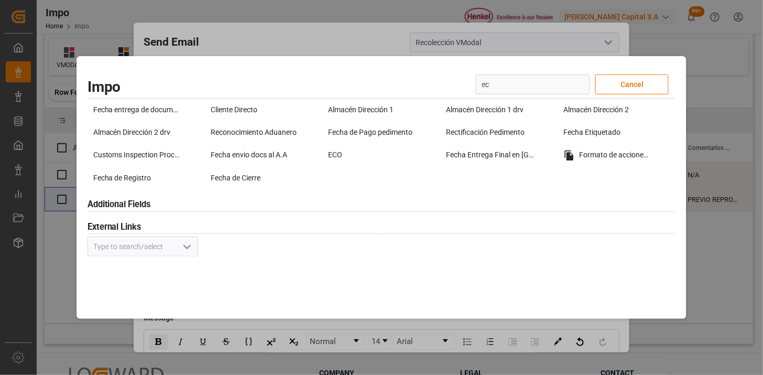
type input "eco"
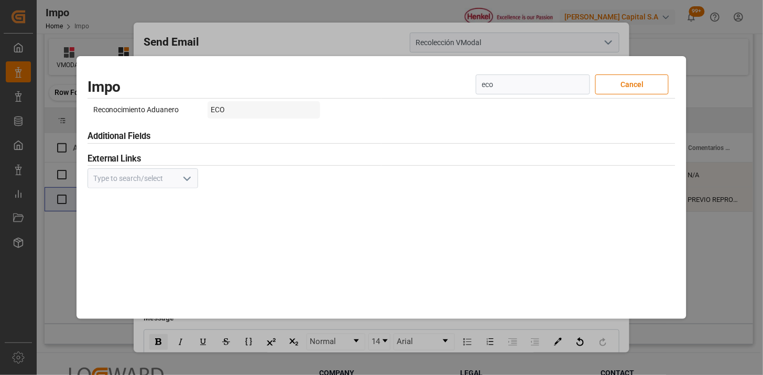
click at [224, 110] on div "ECO" at bounding box center [263, 109] width 113 height 17
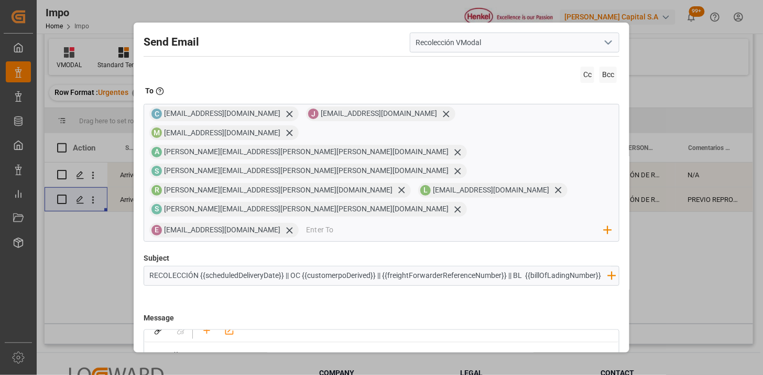
scroll to position [116, 0]
drag, startPoint x: 198, startPoint y: 281, endPoint x: 148, endPoint y: 283, distance: 49.3
click at [159, 334] on div "rdw-inline-control" at bounding box center [158, 342] width 18 height 16
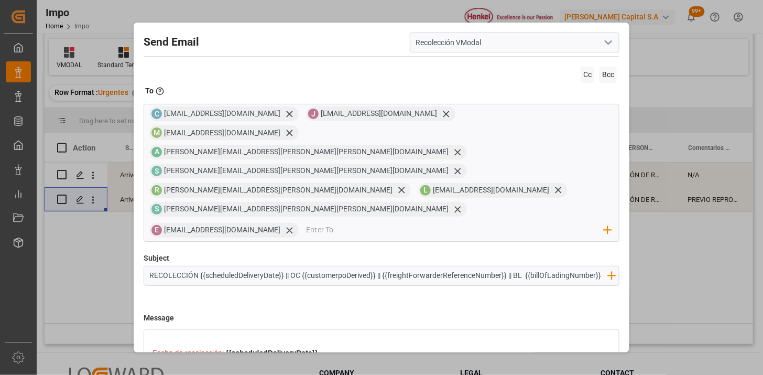
scroll to position [116, 0]
drag, startPoint x: 170, startPoint y: 280, endPoint x: 153, endPoint y: 280, distance: 17.3
click at [153, 353] on span "Caja:" at bounding box center [161, 357] width 18 height 8
click at [158, 338] on img "rdw-inline-control" at bounding box center [158, 341] width 6 height 7
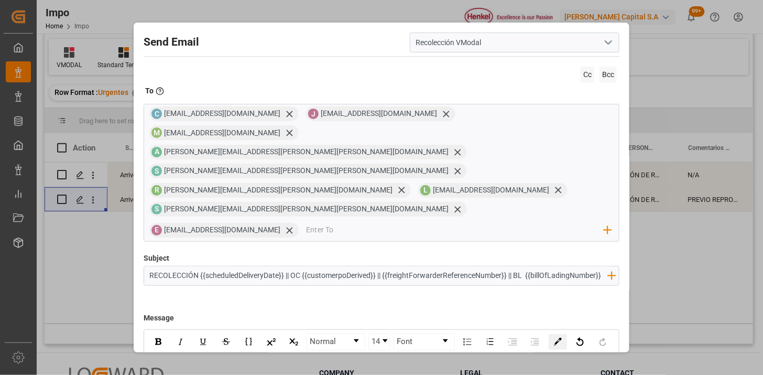
click at [558, 337] on img "rdw-color-picker" at bounding box center [558, 341] width 8 height 8
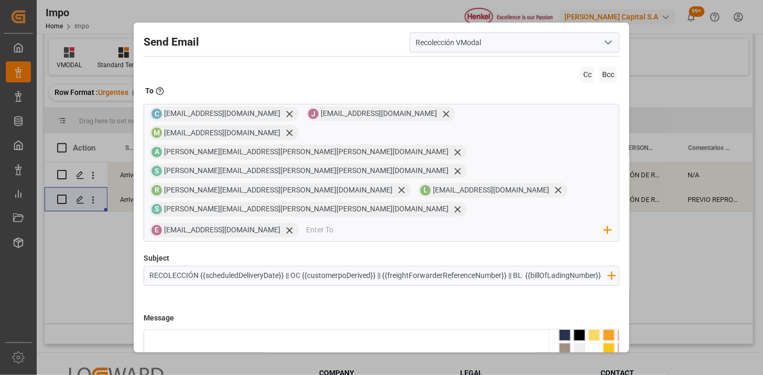
drag, startPoint x: 205, startPoint y: 312, endPoint x: 191, endPoint y: 312, distance: 14.2
drag, startPoint x: 169, startPoint y: 310, endPoint x: 153, endPoint y: 311, distance: 15.8
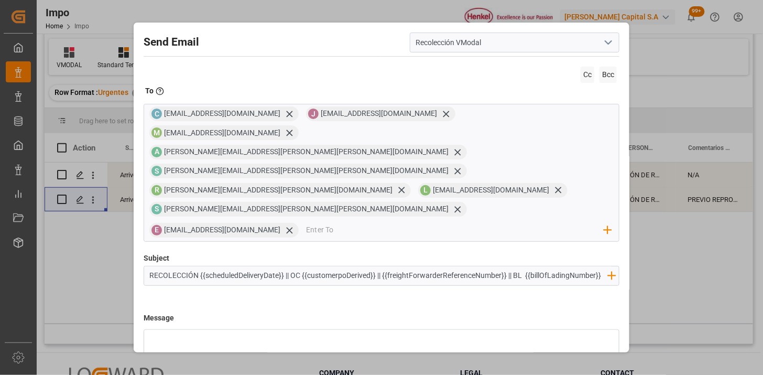
drag, startPoint x: 172, startPoint y: 315, endPoint x: 149, endPoint y: 313, distance: 22.6
click at [556, 337] on img "rdw-color-picker" at bounding box center [558, 341] width 8 height 8
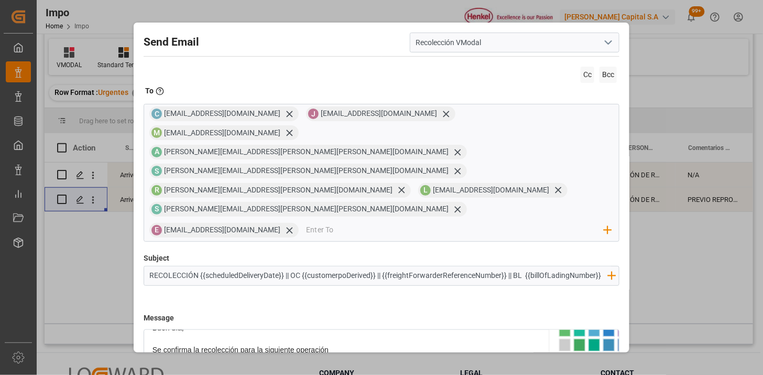
scroll to position [58, 0]
drag, startPoint x: 610, startPoint y: 297, endPoint x: 630, endPoint y: 297, distance: 19.4
click at [630, 297] on div "Send Email Recolección VModal Cc Bcc To Enter the TO Email address C casc@vmoda…" at bounding box center [381, 187] width 763 height 375
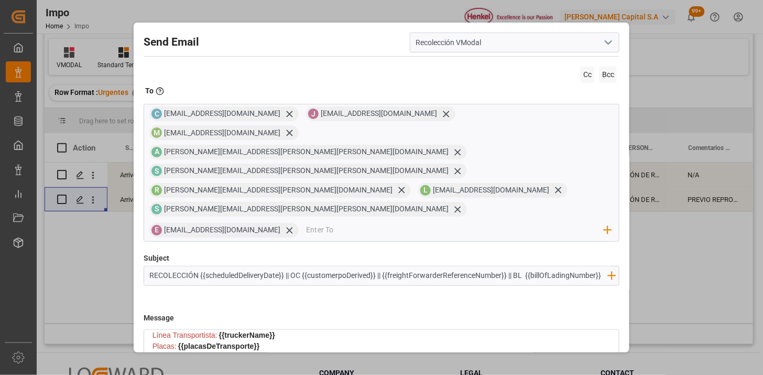
click at [199, 352] on div "Caja: {{eco}}" at bounding box center [381, 357] width 458 height 11
drag, startPoint x: 171, startPoint y: 281, endPoint x: 153, endPoint y: 284, distance: 18.1
click at [153, 352] on div "Caja: {{eco}}" at bounding box center [381, 357] width 458 height 11
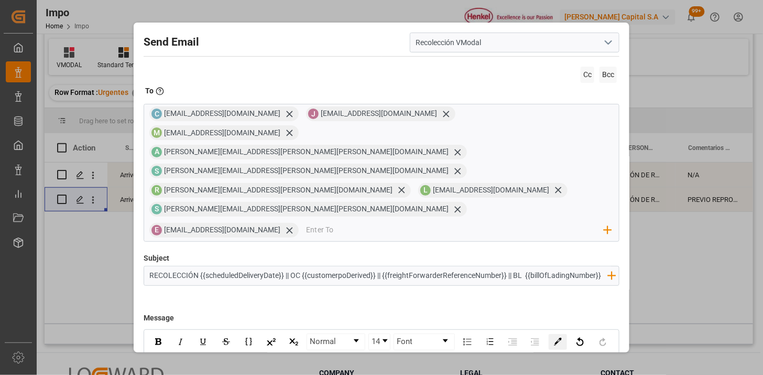
click at [559, 334] on div "rdw-color-picker" at bounding box center [558, 342] width 18 height 16
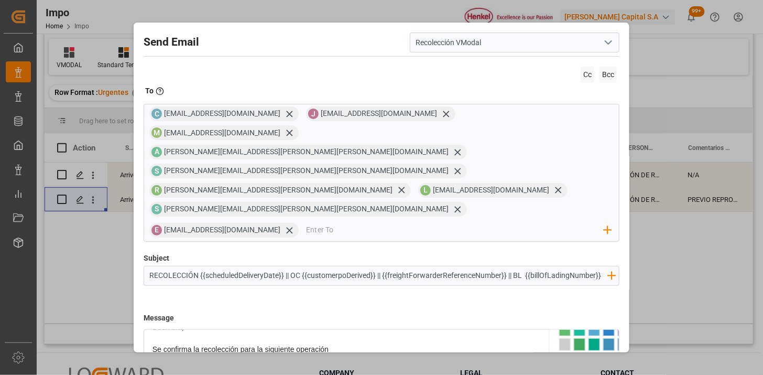
click at [404, 344] on div "Se confirma la recolección para la siguiente operación" at bounding box center [381, 360] width 458 height 33
drag, startPoint x: 172, startPoint y: 337, endPoint x: 181, endPoint y: 336, distance: 9.5
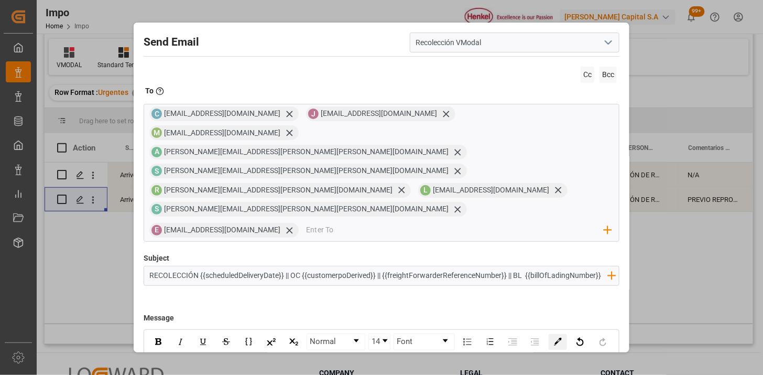
click at [560, 337] on img "rdw-color-picker" at bounding box center [558, 341] width 8 height 8
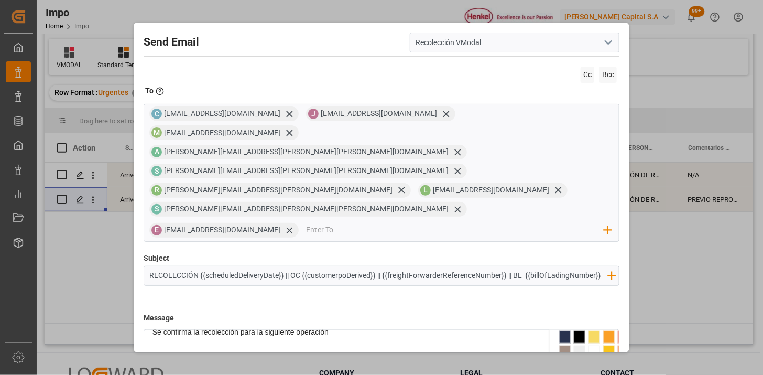
scroll to position [58, 0]
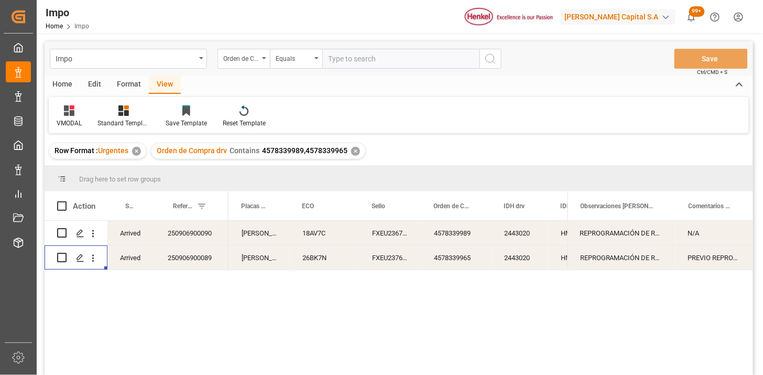
drag, startPoint x: 365, startPoint y: 54, endPoint x: 418, endPoint y: 70, distance: 55.1
click at [366, 56] on input "text" at bounding box center [400, 59] width 157 height 20
paste input "250915080086"
type input "250915080086"
click at [238, 65] on div "Orden de Compra drv" at bounding box center [243, 59] width 52 height 20
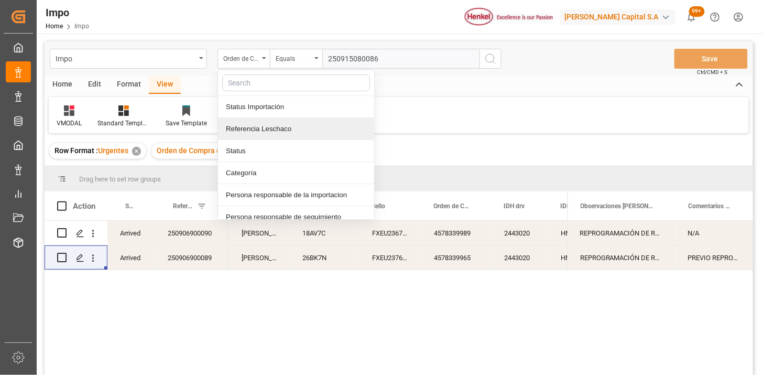
drag, startPoint x: 276, startPoint y: 131, endPoint x: 301, endPoint y: 98, distance: 41.5
click at [277, 130] on div "Referencia Leschaco" at bounding box center [296, 129] width 156 height 22
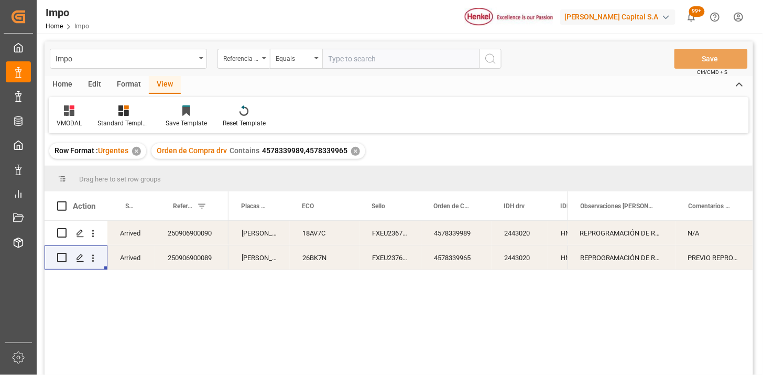
drag, startPoint x: 337, startPoint y: 63, endPoint x: 381, endPoint y: 65, distance: 44.1
click at [338, 63] on input "text" at bounding box center [400, 59] width 157 height 20
paste input "250915080086"
type input "250915080086"
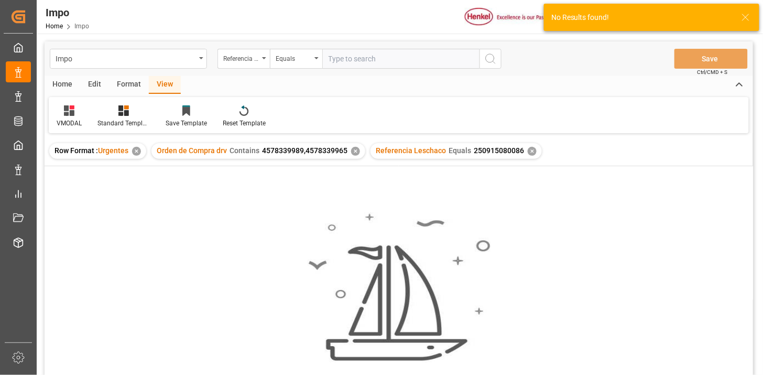
click at [356, 150] on div "✕" at bounding box center [355, 151] width 9 height 9
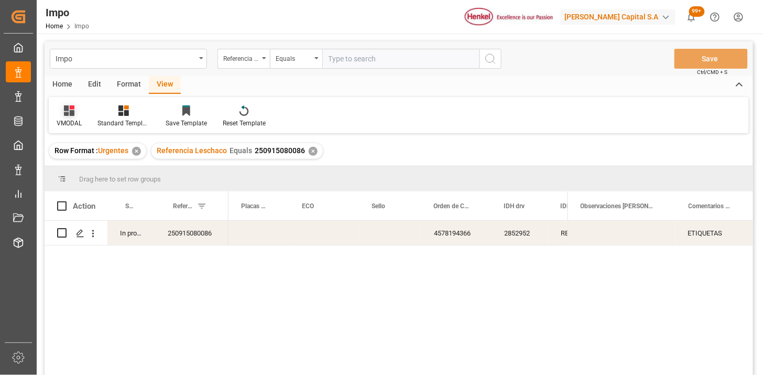
click at [71, 123] on div "VMODAL" at bounding box center [69, 122] width 25 height 9
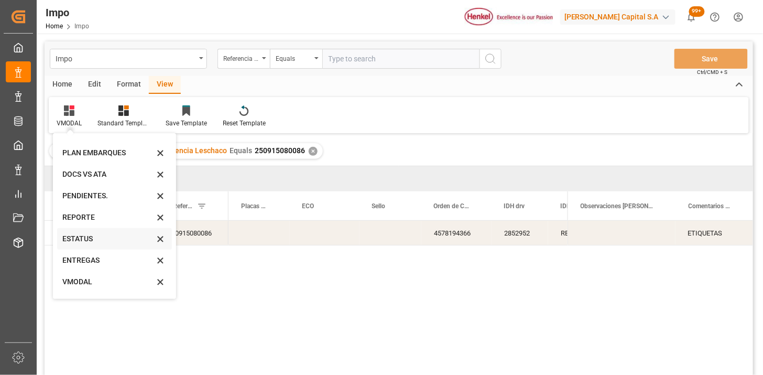
scroll to position [58, 0]
click at [95, 199] on div "REPORTE" at bounding box center [108, 197] width 92 height 11
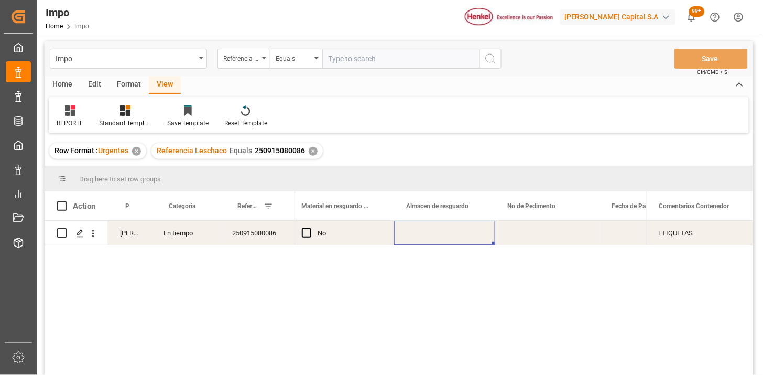
click at [436, 235] on div "Press SPACE to select this row." at bounding box center [444, 233] width 101 height 24
click at [71, 116] on div "REPORTE" at bounding box center [70, 116] width 42 height 23
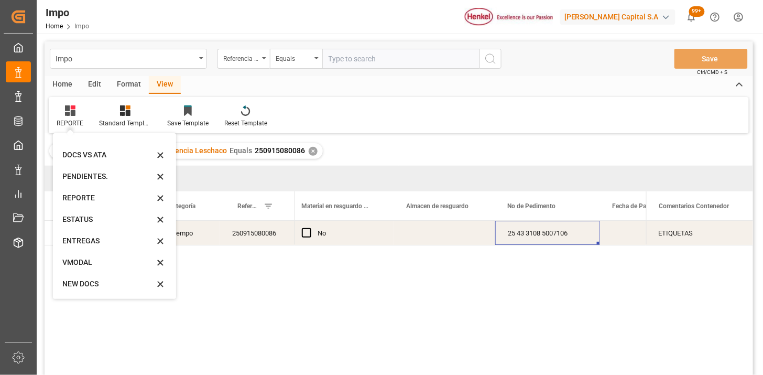
drag, startPoint x: 103, startPoint y: 263, endPoint x: 165, endPoint y: 255, distance: 62.9
click at [102, 263] on div "VMODAL" at bounding box center [108, 262] width 92 height 11
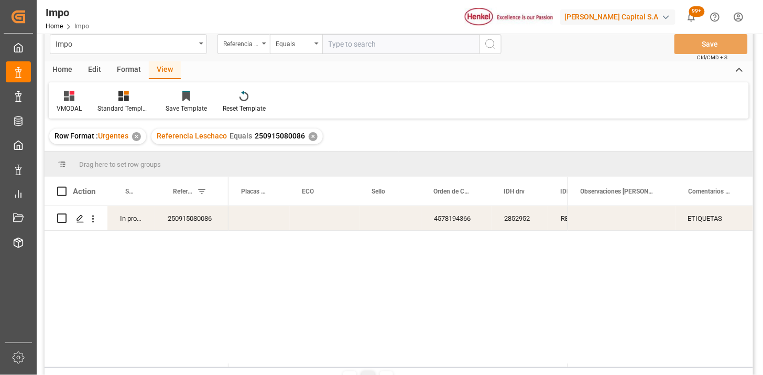
scroll to position [58, 0]
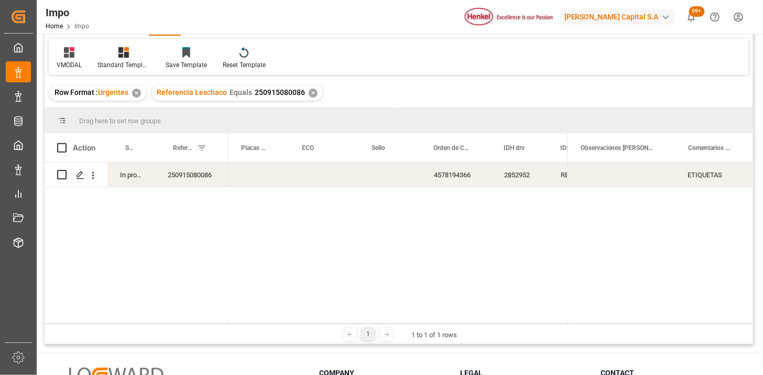
click at [436, 187] on div "4578194366 2852952 RESISTOL 911 ULTRA 20G BLISTERCARD" at bounding box center [151, 174] width 951 height 25
click at [448, 177] on div "4578194366" at bounding box center [456, 174] width 70 height 24
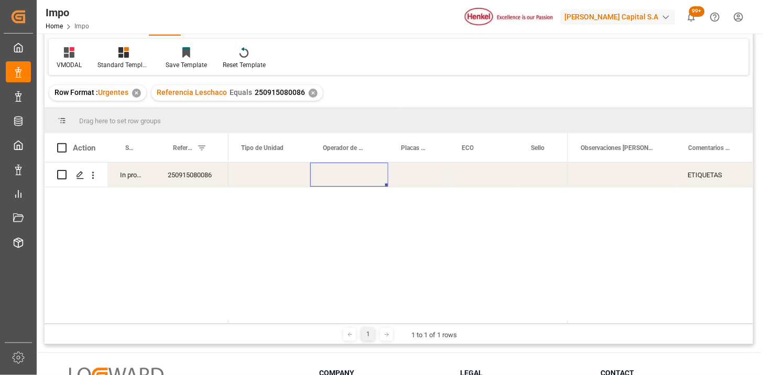
click at [313, 92] on div "✕" at bounding box center [313, 93] width 9 height 9
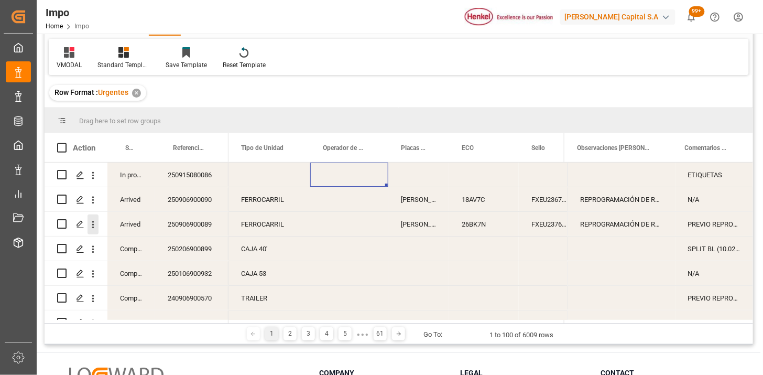
click at [91, 224] on icon "open menu" at bounding box center [92, 224] width 11 height 11
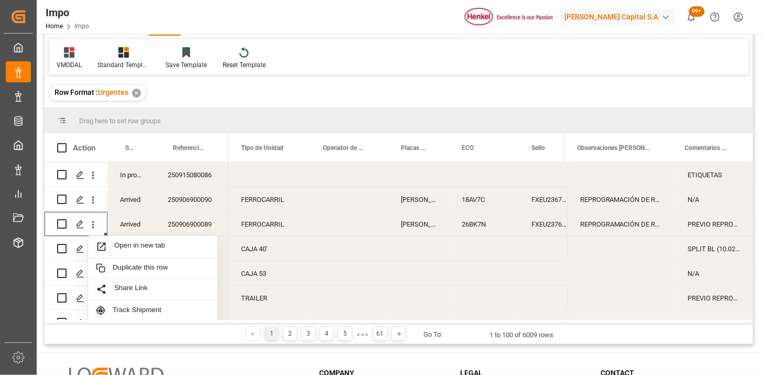
click at [444, 218] on div "CESAR BENITEZ" at bounding box center [418, 224] width 61 height 24
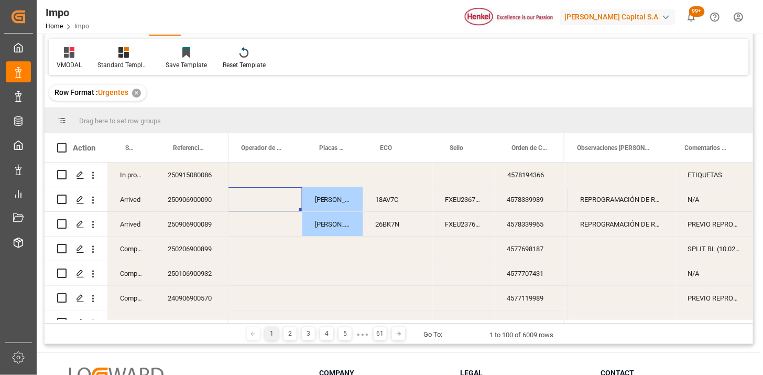
scroll to position [0, 475]
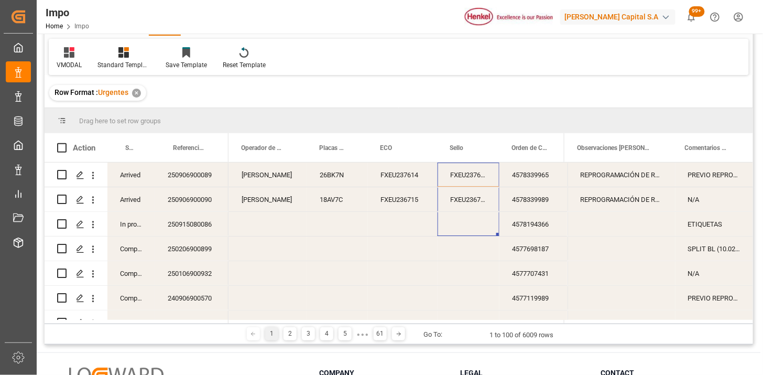
click at [95, 177] on icon "open menu" at bounding box center [92, 175] width 11 height 11
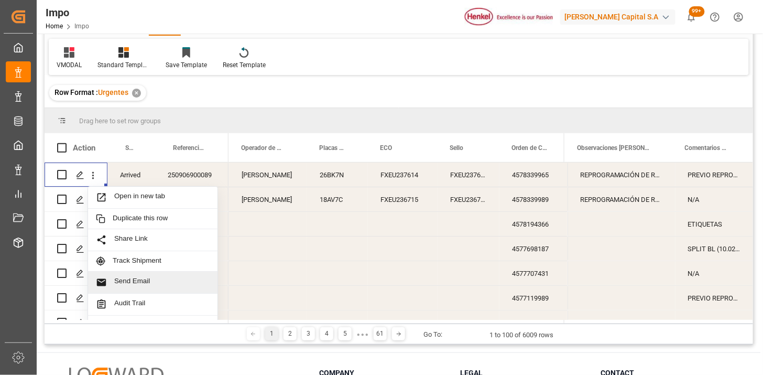
click at [171, 282] on span "Send Email" at bounding box center [161, 282] width 95 height 11
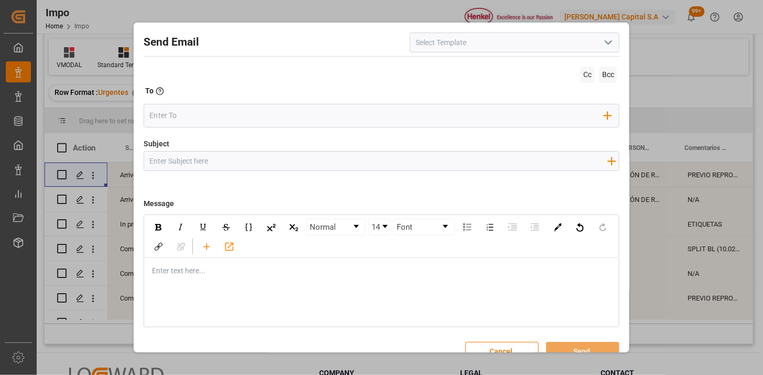
click at [606, 48] on icon "open menu" at bounding box center [608, 42] width 13 height 13
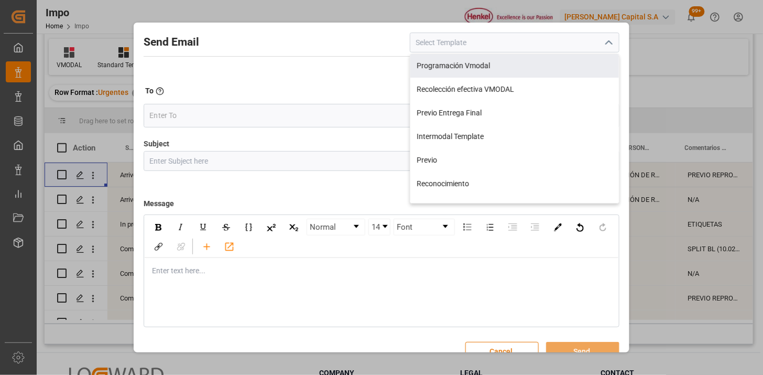
click at [570, 72] on div "Programación Vmodal" at bounding box center [514, 66] width 209 height 24
type input "Programación Vmodal"
type input "PROGRAMACIÓN CARGA {{scheduledDeliveryDate}} || OC {{customerpoDerived}} || {{f…"
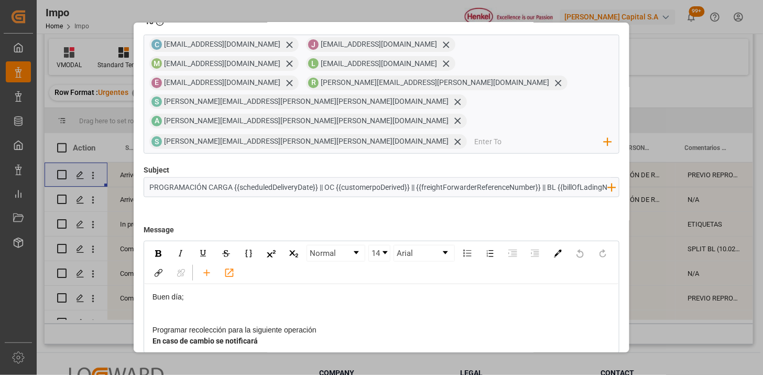
scroll to position [41, 0]
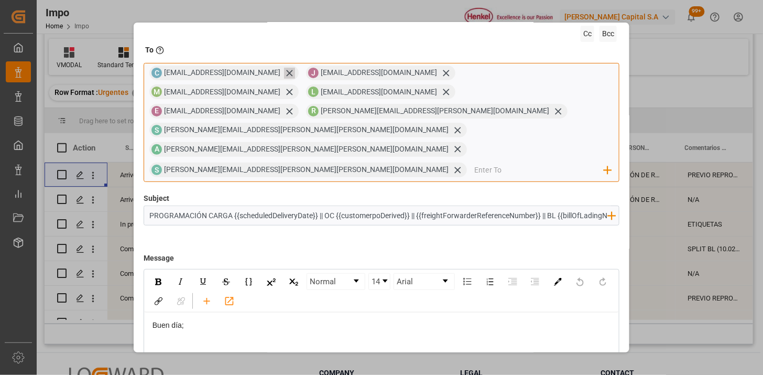
click at [287, 73] on icon at bounding box center [290, 73] width 6 height 6
click at [287, 72] on icon at bounding box center [290, 73] width 6 height 6
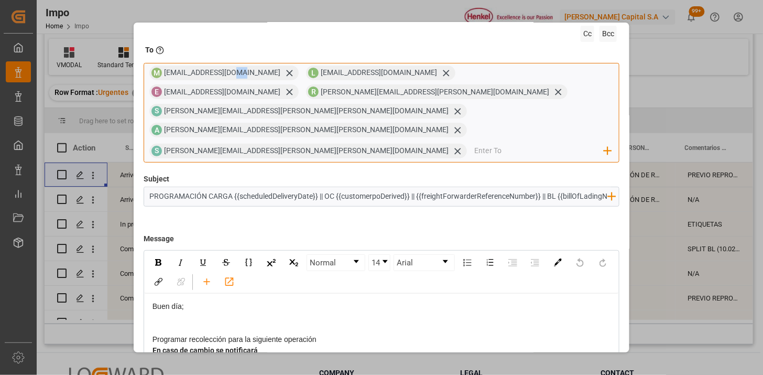
click at [234, 72] on span "mcontreras@vmodal.mx" at bounding box center [222, 72] width 116 height 8
drag, startPoint x: 234, startPoint y: 72, endPoint x: 272, endPoint y: 91, distance: 43.1
click at [455, 108] on icon at bounding box center [458, 111] width 6 height 6
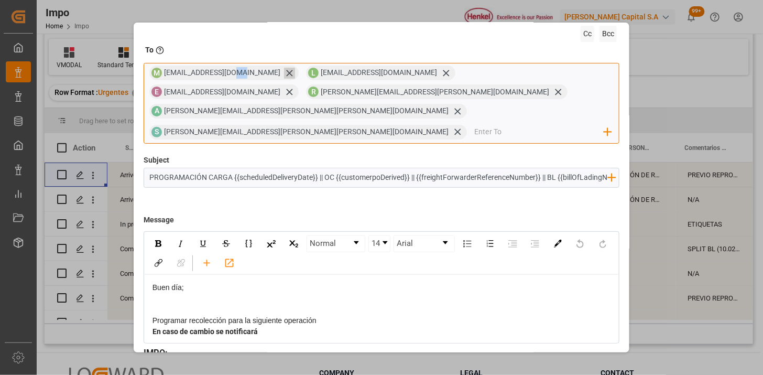
click at [284, 74] on icon at bounding box center [289, 73] width 11 height 11
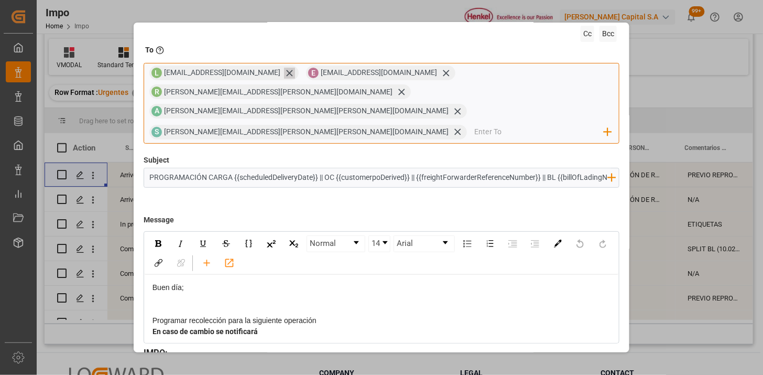
click at [284, 75] on icon at bounding box center [289, 73] width 11 height 11
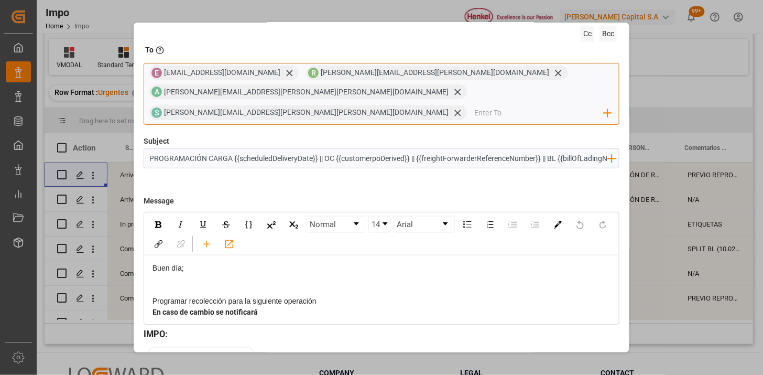
click at [284, 75] on icon at bounding box center [289, 73] width 11 height 11
click at [399, 74] on icon at bounding box center [402, 73] width 6 height 6
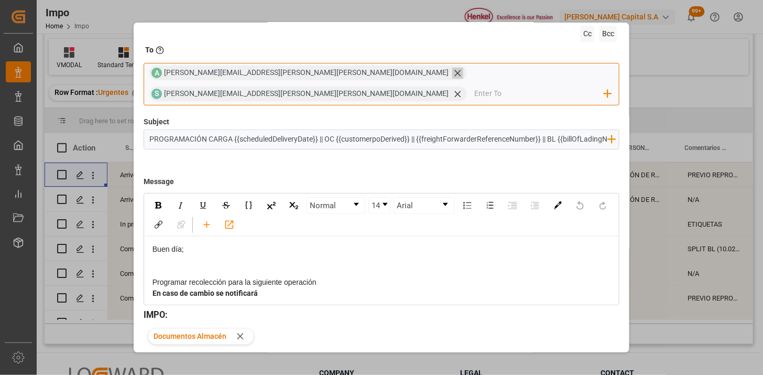
click at [452, 74] on icon at bounding box center [457, 73] width 11 height 11
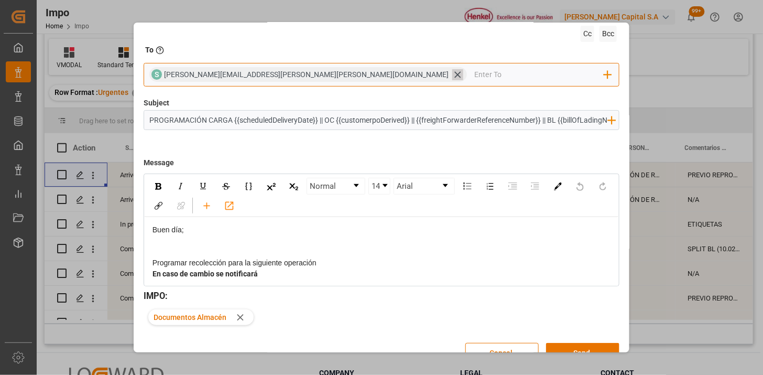
click at [452, 74] on icon at bounding box center [457, 74] width 11 height 11
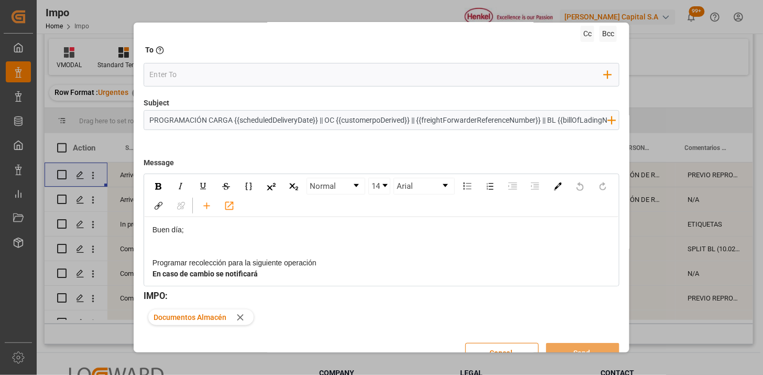
drag, startPoint x: 587, startPoint y: 32, endPoint x: 580, endPoint y: 41, distance: 11.1
click at [586, 32] on span "Cc" at bounding box center [587, 34] width 14 height 16
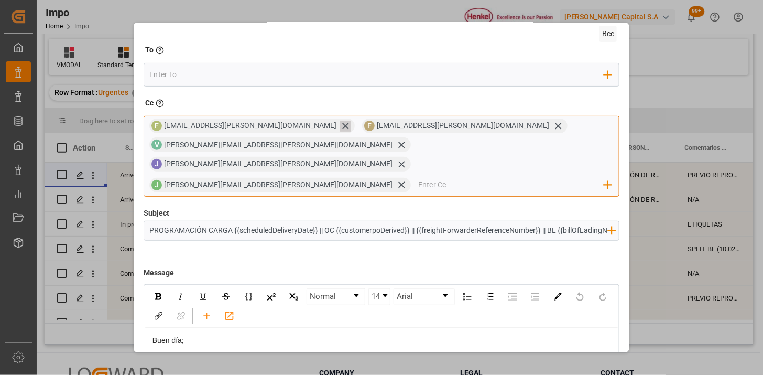
click at [343, 127] on icon at bounding box center [346, 126] width 6 height 6
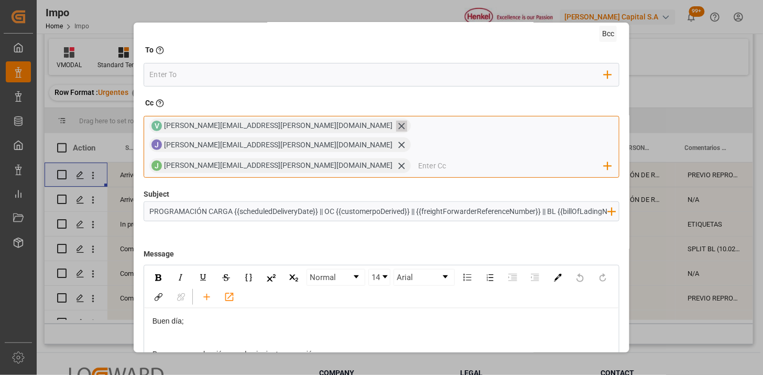
click at [396, 127] on icon at bounding box center [401, 125] width 11 height 11
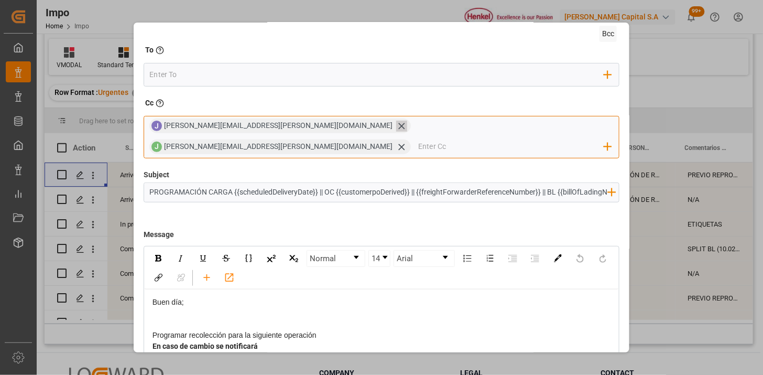
click at [399, 127] on icon at bounding box center [402, 126] width 6 height 6
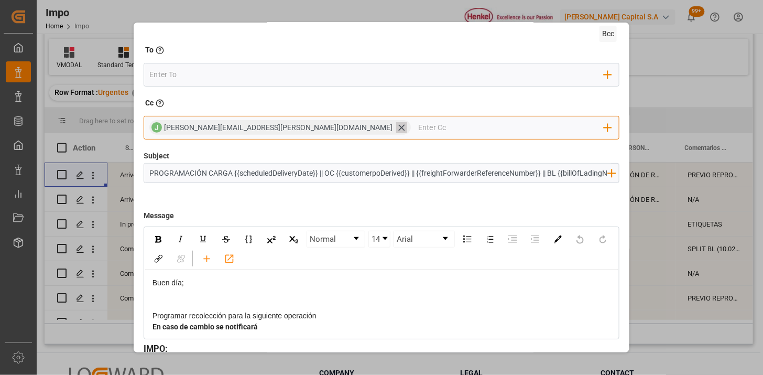
click at [396, 124] on icon at bounding box center [401, 127] width 11 height 11
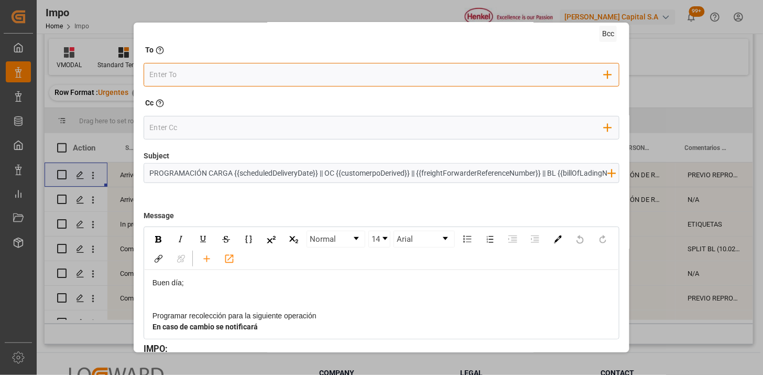
click at [258, 74] on input "email" at bounding box center [376, 75] width 455 height 16
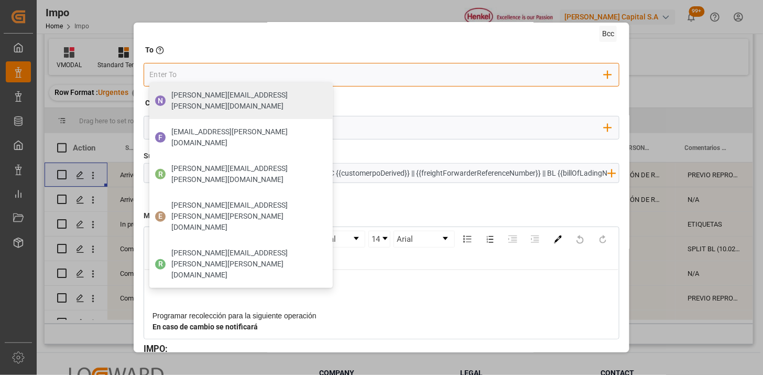
type input "foreign.trade3@henkel.com"
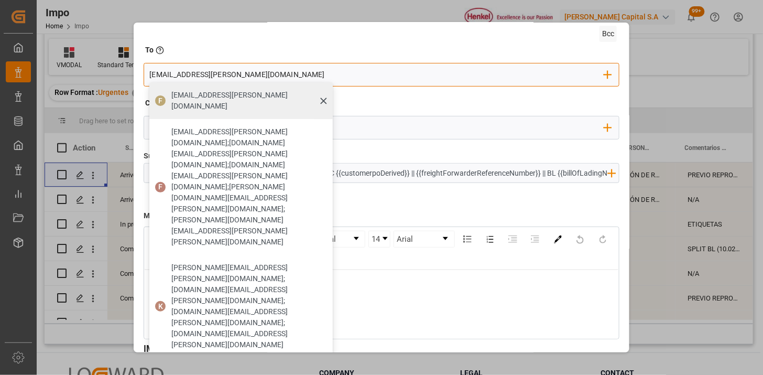
click at [228, 97] on span "foreign.trade3@henkel.com" at bounding box center [248, 101] width 154 height 22
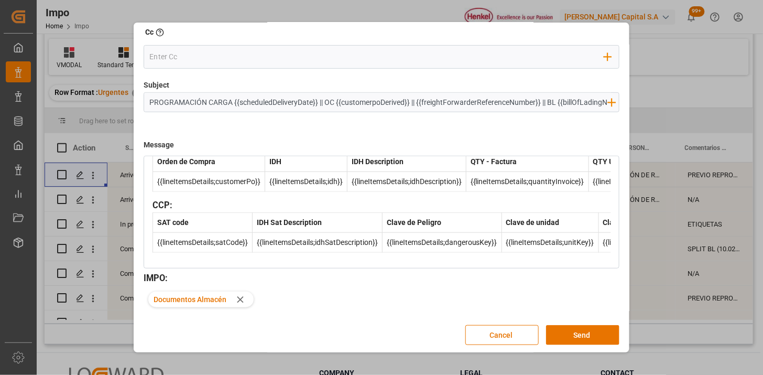
scroll to position [114, 0]
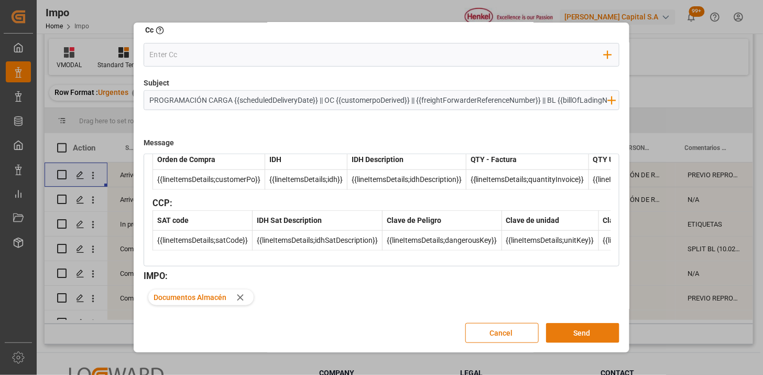
click at [595, 338] on button "Send" at bounding box center [582, 333] width 73 height 20
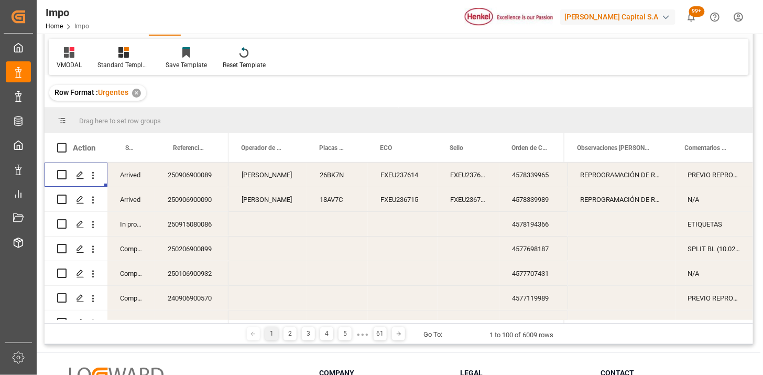
click at [267, 179] on div "CESAR BENITEZ" at bounding box center [268, 174] width 78 height 24
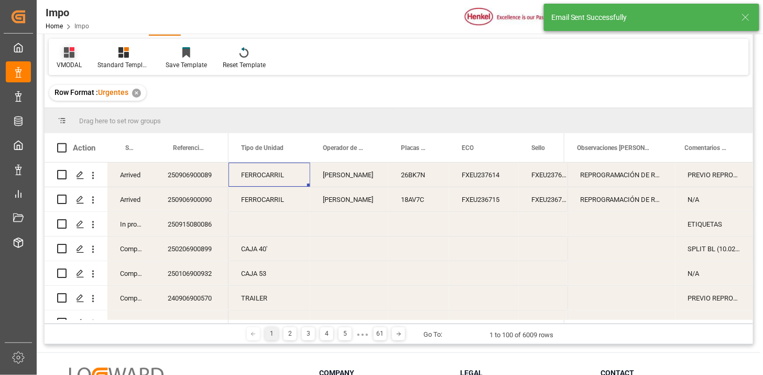
click at [66, 52] on icon at bounding box center [69, 52] width 10 height 10
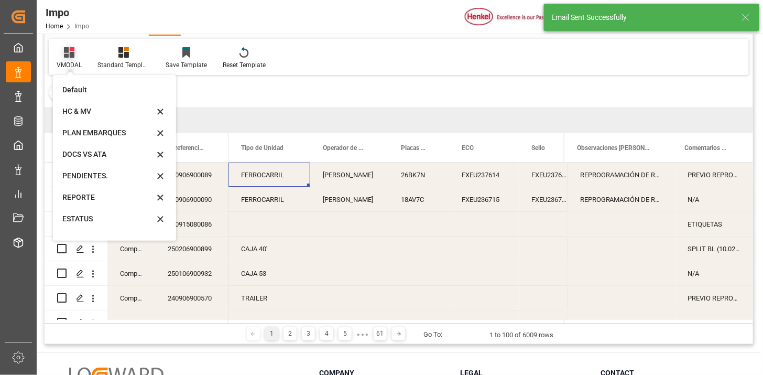
drag, startPoint x: 106, startPoint y: 171, endPoint x: 66, endPoint y: 49, distance: 128.4
click at [105, 173] on div "PENDIENTES." at bounding box center [108, 175] width 92 height 11
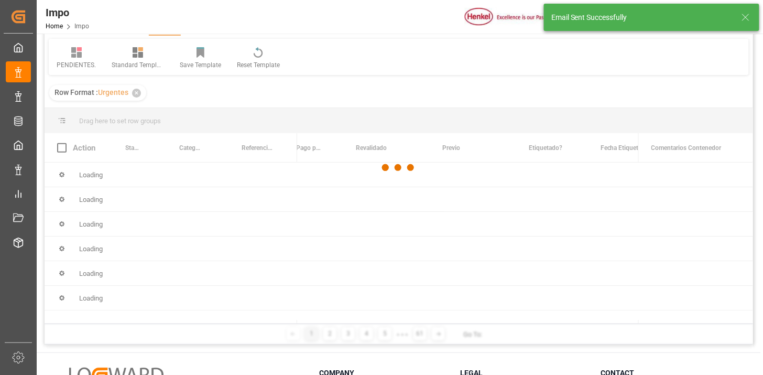
click at [74, 54] on div at bounding box center [399, 167] width 708 height 368
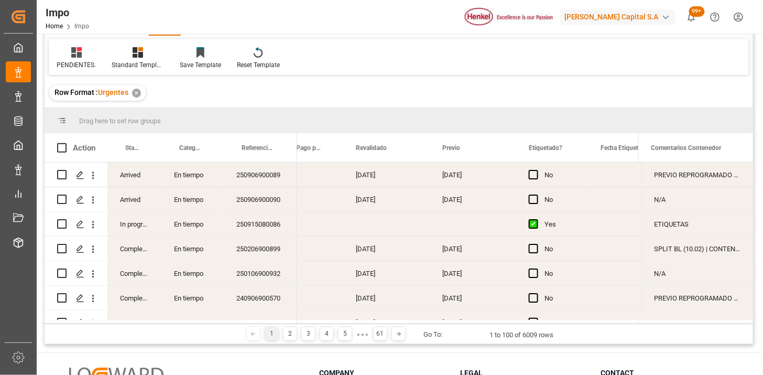
click at [76, 56] on icon at bounding box center [76, 52] width 10 height 10
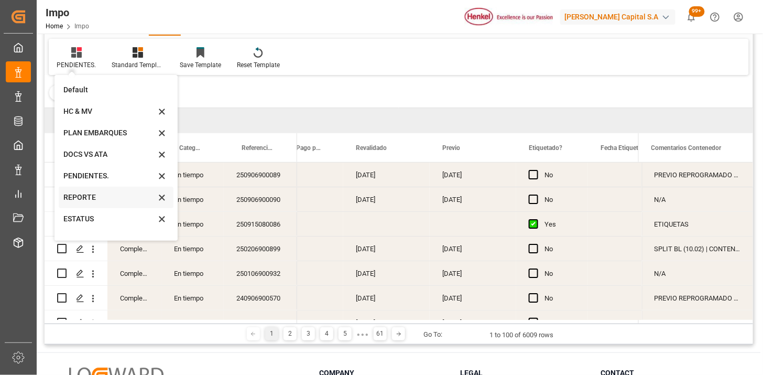
click at [96, 198] on div "REPORTE" at bounding box center [110, 197] width 92 height 11
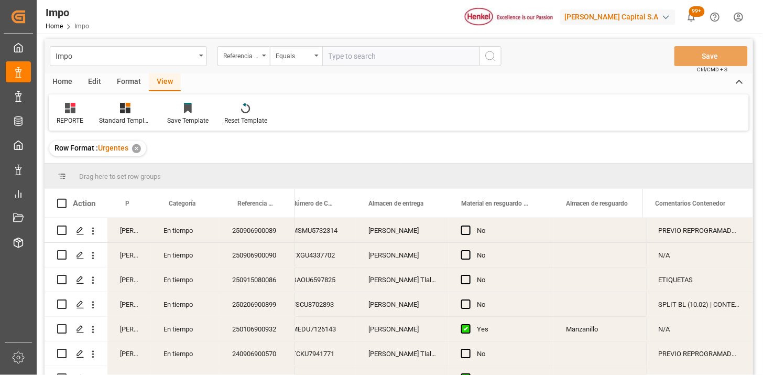
scroll to position [0, 0]
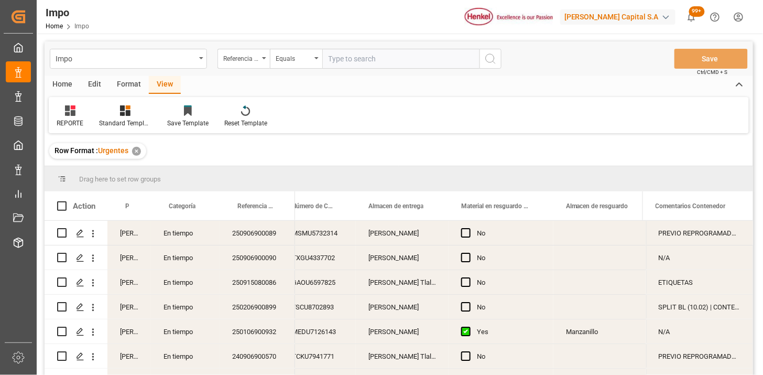
click at [353, 52] on input "text" at bounding box center [400, 59] width 157 height 20
paste input "250806900492"
type input "250806900492"
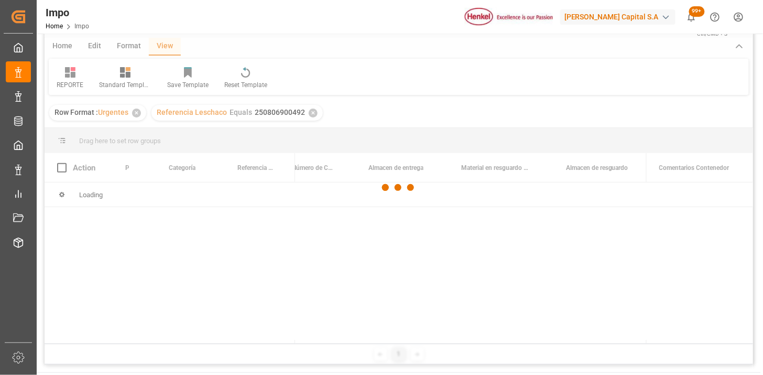
scroll to position [58, 0]
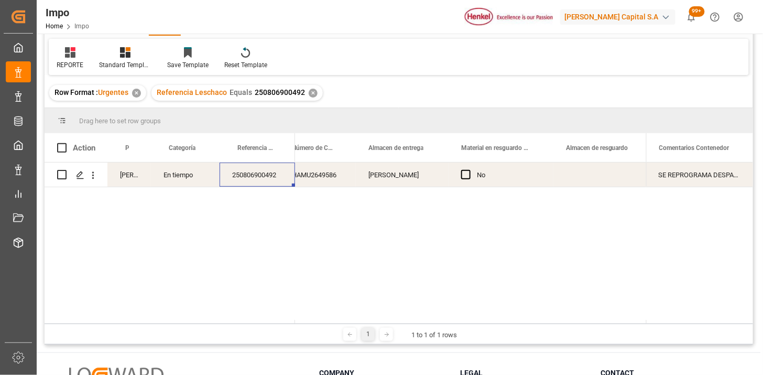
click at [269, 182] on div "250806900492" at bounding box center [257, 174] width 75 height 24
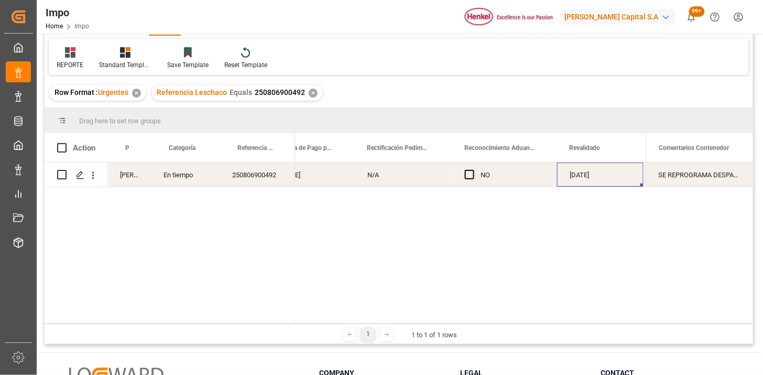
scroll to position [0, 963]
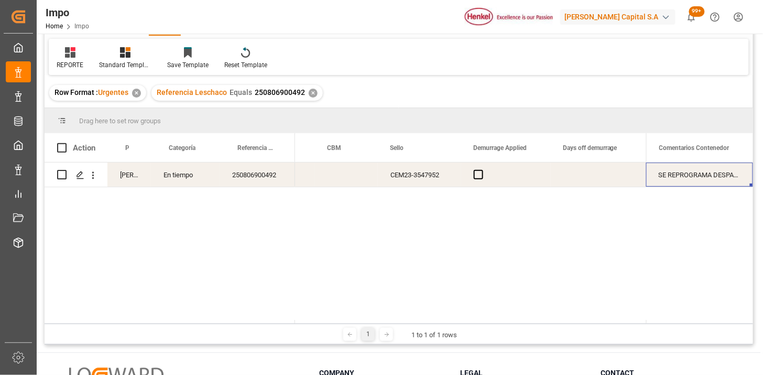
click at [662, 175] on div "SE REPROGRAMA DESPACHO POR DISPONIBILIDAD DE UNIDAD (FECHA INICIAL 20.08)" at bounding box center [699, 174] width 107 height 24
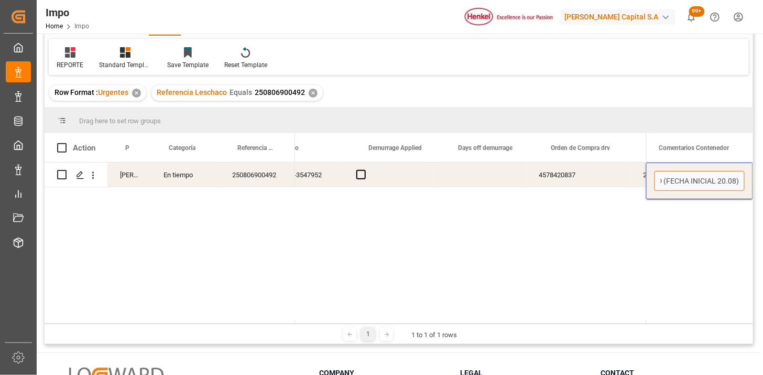
drag, startPoint x: 677, startPoint y: 179, endPoint x: 765, endPoint y: 158, distance: 90.5
click at [762, 158] on html "Created by potrace 1.15, written by Peter Selinger 2001-2017 Created by potrace…" at bounding box center [381, 187] width 763 height 375
type input "ETIUQETAS COLOCADAS INCORRECTAMENTE, SE ENVIARON NUEVAS A PLANTA | SE REPROGRAM…"
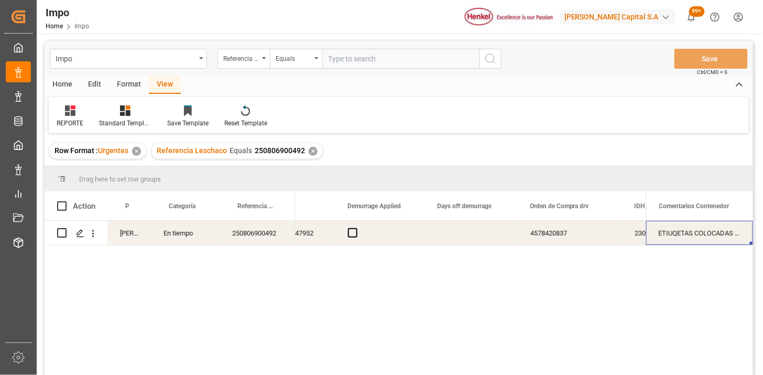
click at [407, 60] on input "text" at bounding box center [400, 59] width 157 height 20
paste input "250906900506"
type input "250906900506"
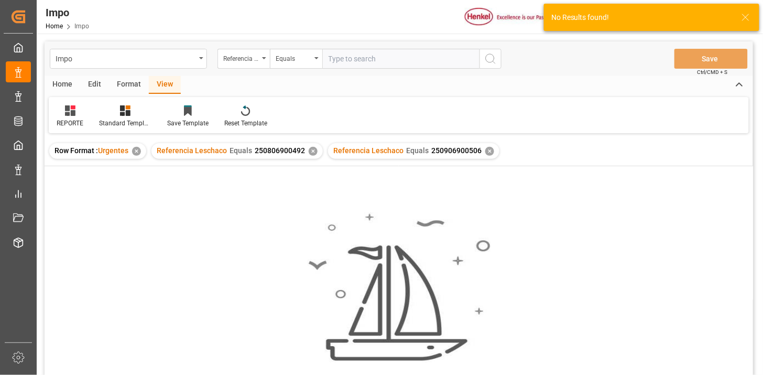
click at [313, 152] on div "✕" at bounding box center [313, 151] width 9 height 9
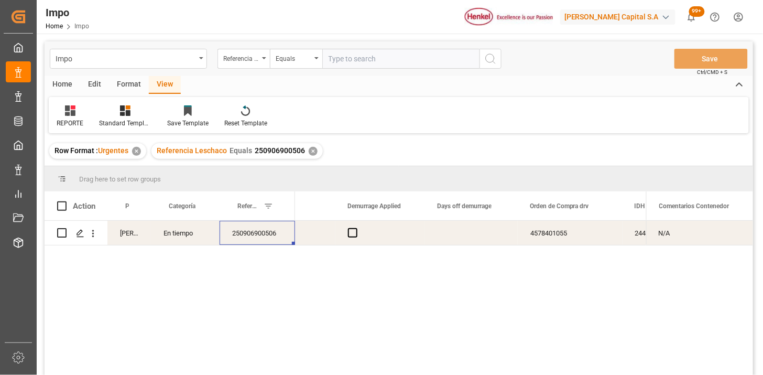
click at [269, 238] on div "250906900506" at bounding box center [257, 233] width 75 height 24
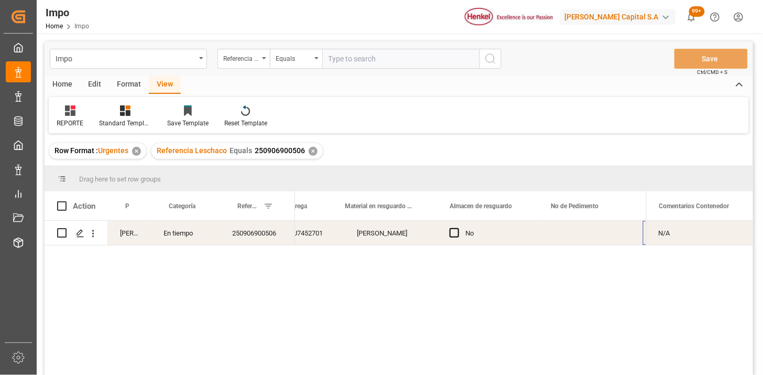
scroll to position [0, 596]
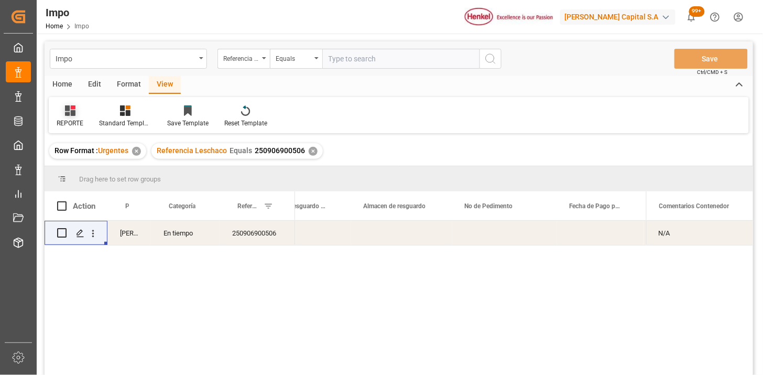
click at [70, 113] on icon at bounding box center [70, 110] width 10 height 10
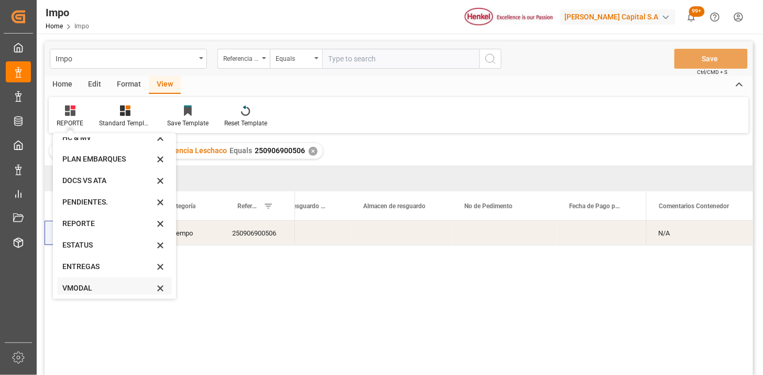
scroll to position [58, 0]
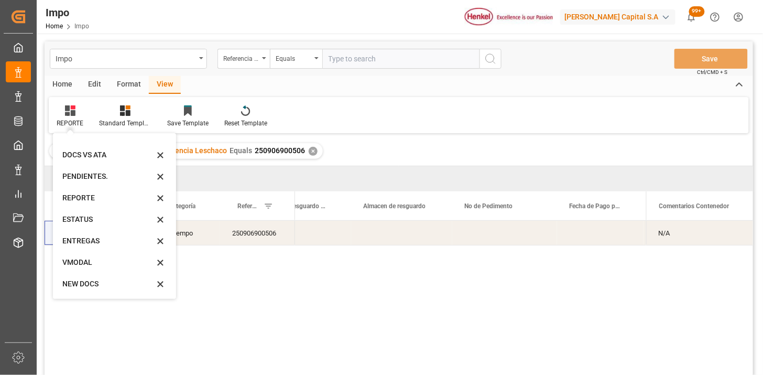
drag, startPoint x: 364, startPoint y: 64, endPoint x: 386, endPoint y: 64, distance: 22.0
click at [364, 64] on input "text" at bounding box center [400, 59] width 157 height 20
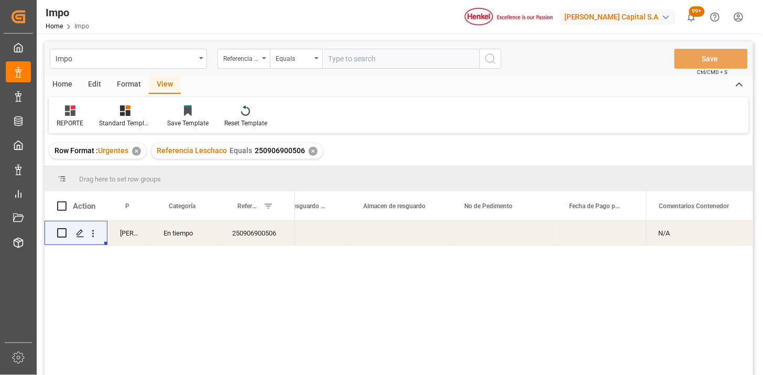
paste input "250915080080"
type input "250915080080"
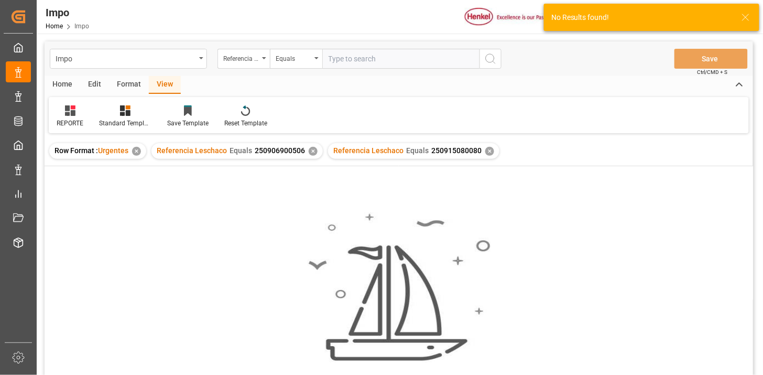
click at [312, 152] on div "✕" at bounding box center [313, 151] width 9 height 9
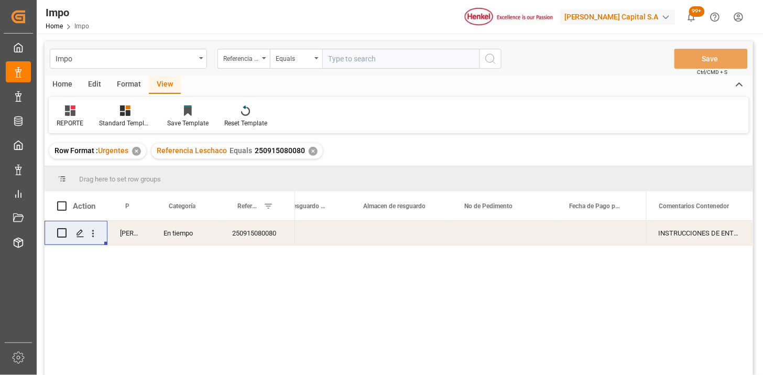
click at [499, 231] on div "Press SPACE to select this row." at bounding box center [504, 233] width 105 height 24
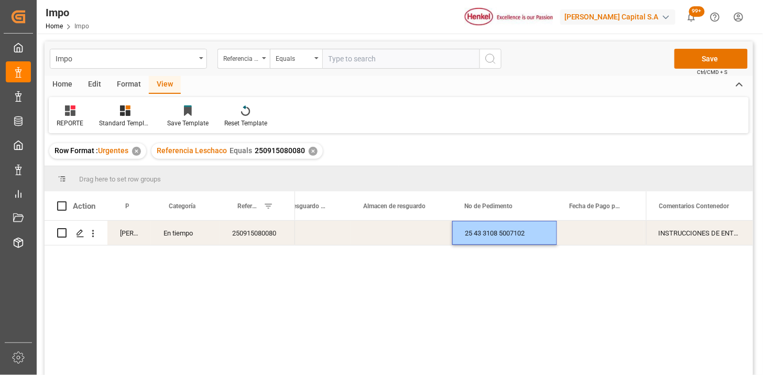
click at [494, 233] on div "25 43 3108 5007102" at bounding box center [504, 233] width 105 height 24
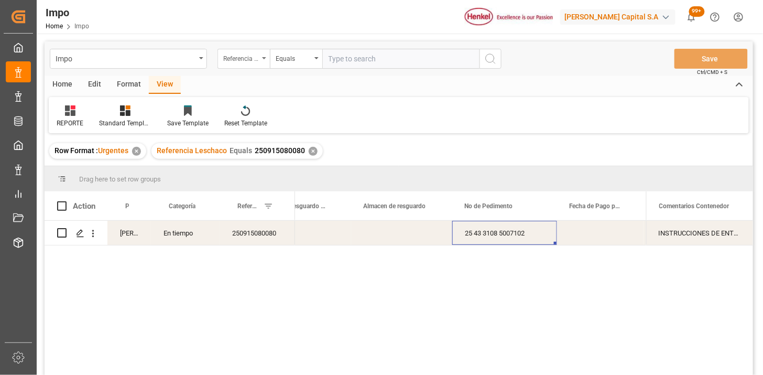
click at [259, 65] on div "Referencia Leschaco" at bounding box center [243, 59] width 52 height 20
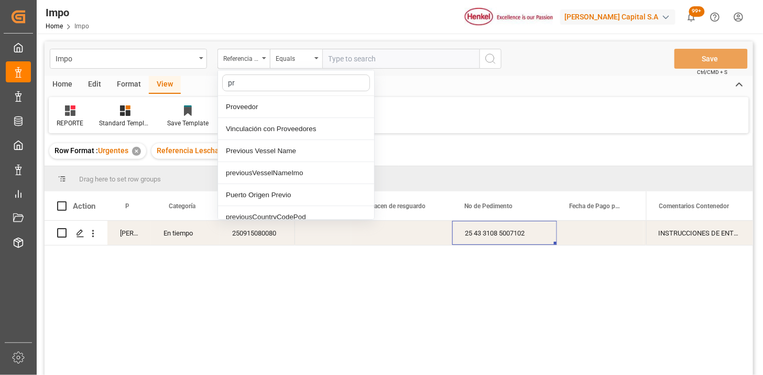
type input "pro"
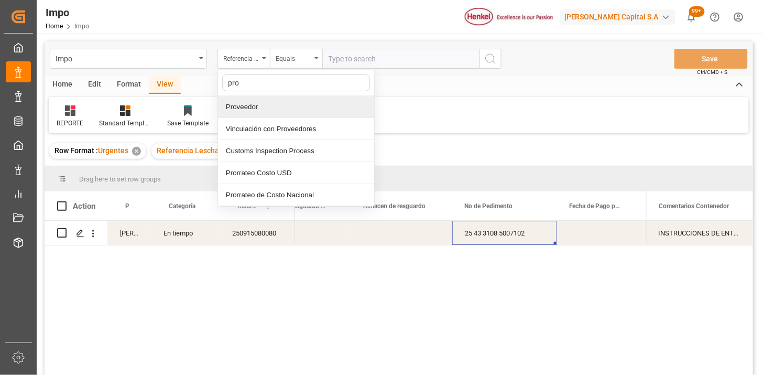
drag, startPoint x: 275, startPoint y: 107, endPoint x: 284, endPoint y: 65, distance: 43.1
click at [275, 103] on div "Proveedor" at bounding box center [296, 107] width 156 height 22
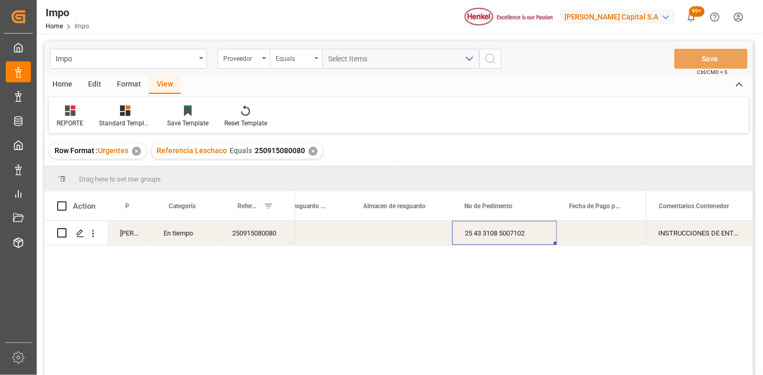
click at [287, 59] on div "Equals" at bounding box center [294, 57] width 36 height 12
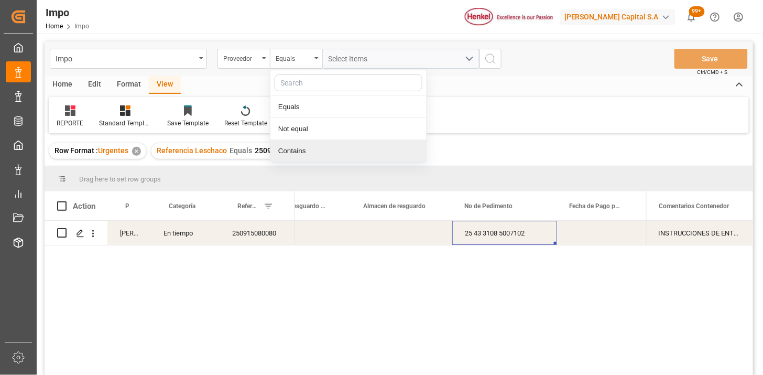
drag, startPoint x: 540, startPoint y: 129, endPoint x: 496, endPoint y: 139, distance: 45.1
click at [534, 129] on div "REPORTE Standard Templates Save Template Reset Template" at bounding box center [399, 115] width 700 height 36
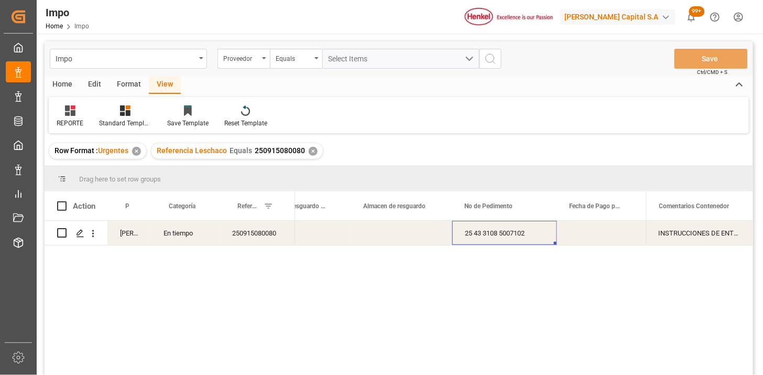
click at [311, 155] on div "✕" at bounding box center [313, 151] width 9 height 9
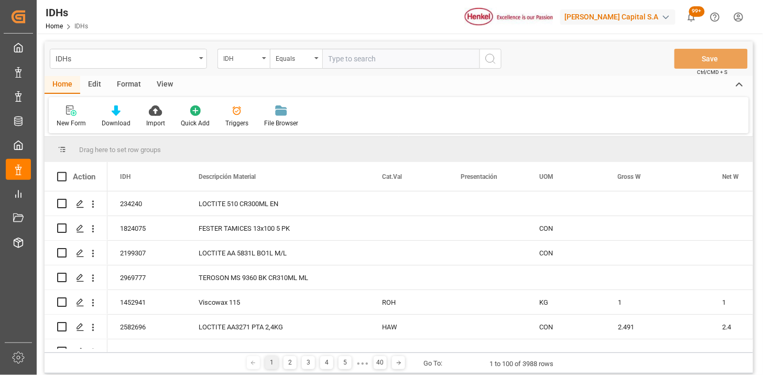
click at [98, 86] on div "Edit" at bounding box center [94, 85] width 29 height 18
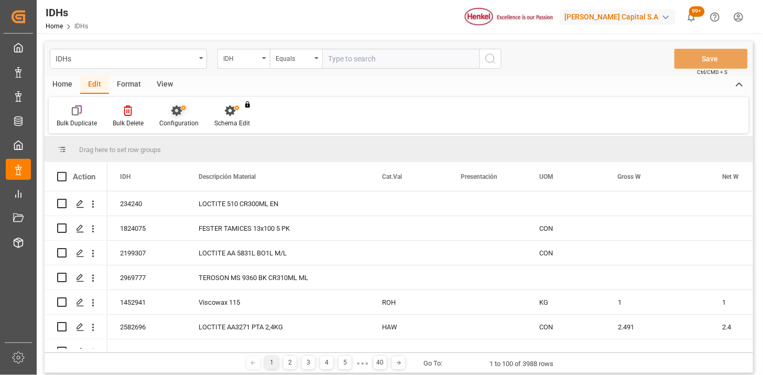
click at [182, 105] on icon at bounding box center [183, 107] width 5 height 5
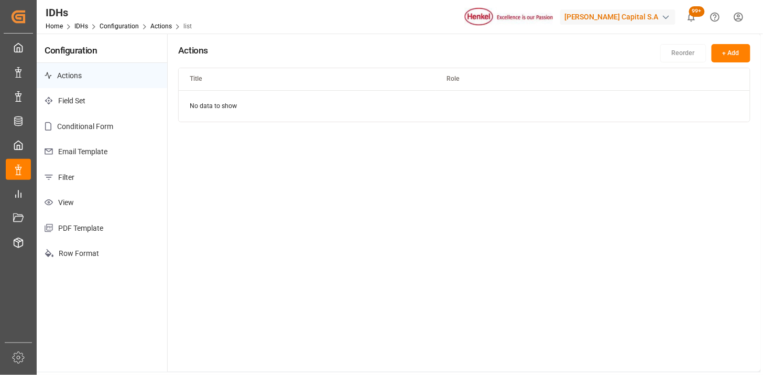
click at [92, 155] on p "Email Template" at bounding box center [102, 152] width 130 height 26
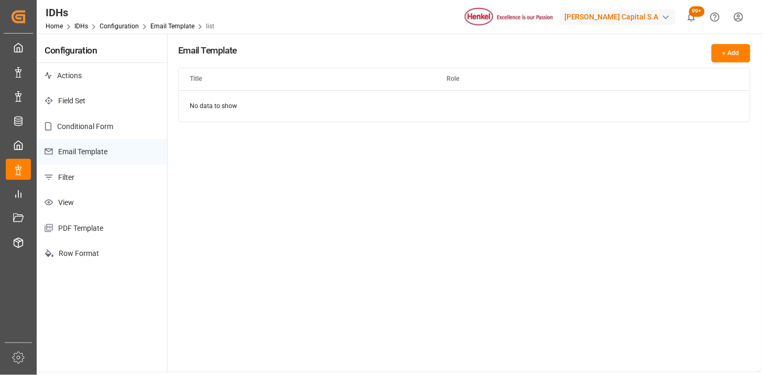
click at [117, 131] on p "Conditional Form" at bounding box center [102, 127] width 130 height 26
click at [110, 152] on p "Email Template" at bounding box center [102, 152] width 130 height 26
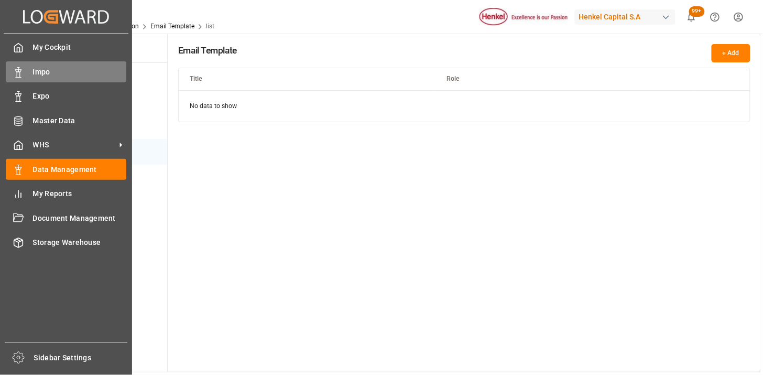
click at [57, 74] on span "Impo" at bounding box center [80, 72] width 94 height 11
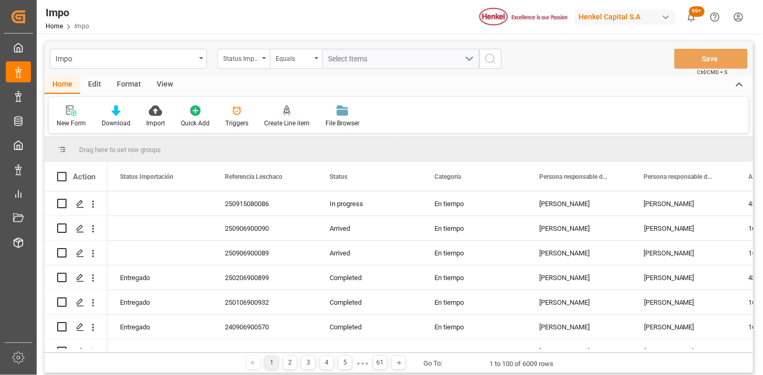
click at [95, 87] on div "Edit" at bounding box center [94, 85] width 29 height 18
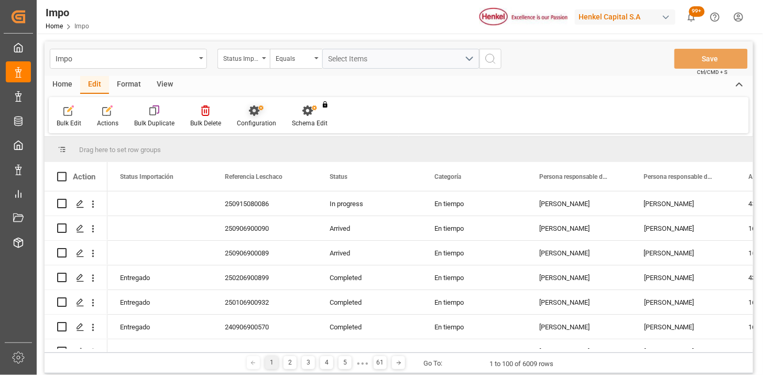
click at [252, 110] on icon at bounding box center [256, 110] width 15 height 10
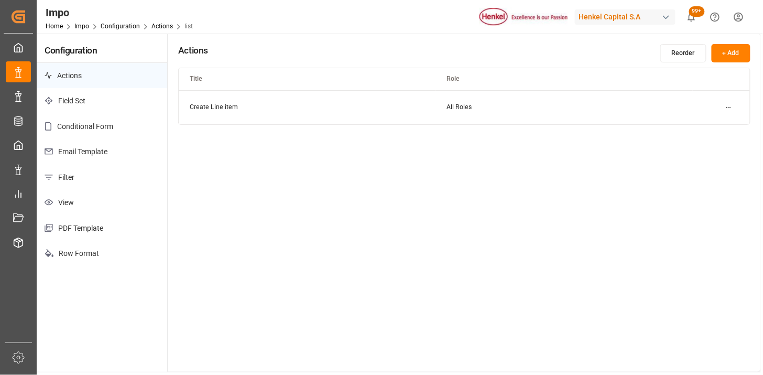
click at [101, 228] on p "PDF Template" at bounding box center [102, 228] width 130 height 26
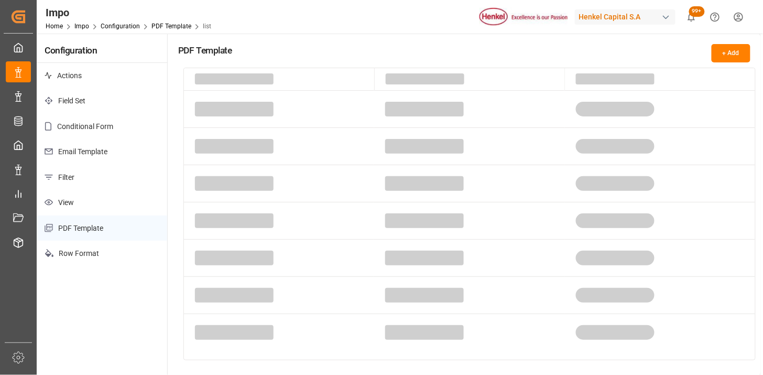
click at [92, 152] on p "Email Template" at bounding box center [102, 152] width 130 height 26
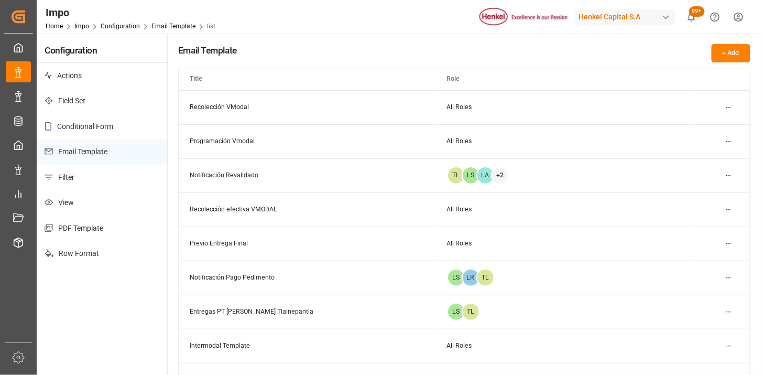
click at [726, 106] on html "Created by potrace 1.15, written by Peter Selinger 2001-2017 Created by potrace…" at bounding box center [381, 187] width 763 height 375
click at [699, 126] on div "Edit" at bounding box center [710, 127] width 54 height 15
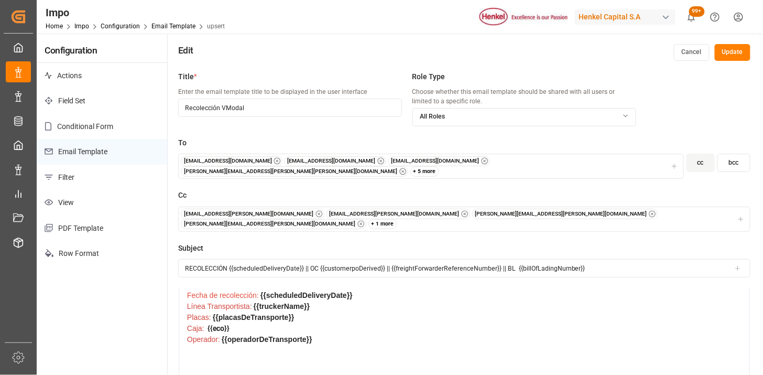
scroll to position [58, 0]
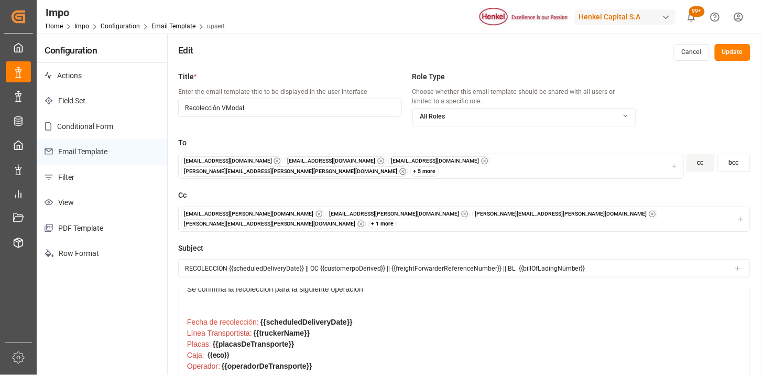
click at [746, 50] on button "Update" at bounding box center [733, 52] width 36 height 17
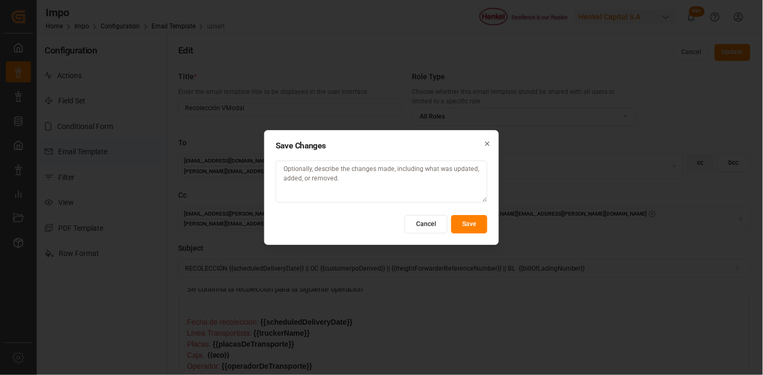
click at [468, 229] on button "Save" at bounding box center [469, 224] width 36 height 18
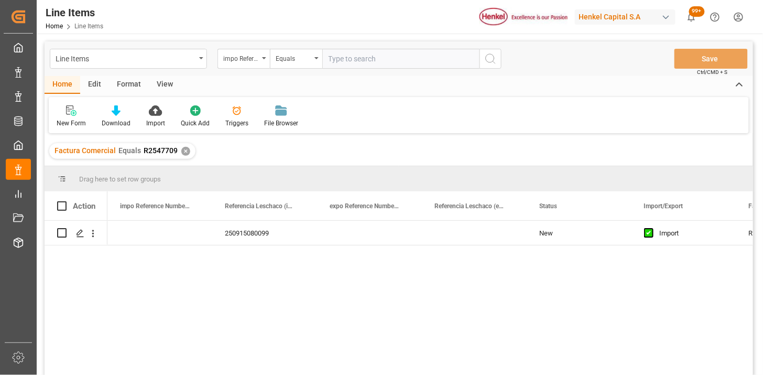
click at [233, 246] on div "250915080099 New Import R2547709 4578087493" at bounding box center [429, 301] width 645 height 161
click at [243, 239] on div "250915080099" at bounding box center [264, 233] width 105 height 24
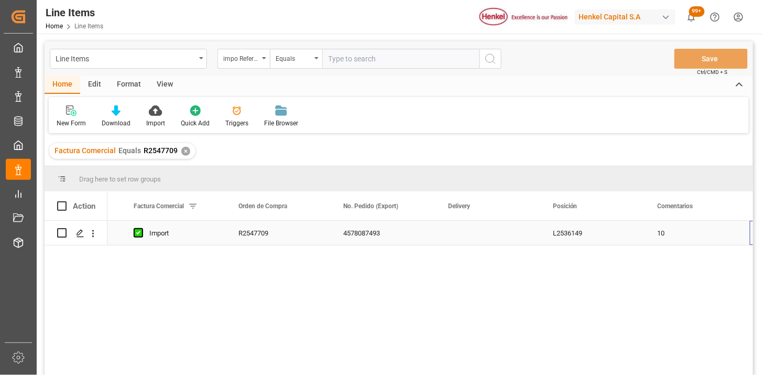
scroll to position [0, 615]
drag, startPoint x: 182, startPoint y: 155, endPoint x: 212, endPoint y: 179, distance: 38.0
click at [182, 155] on div "Factura Comercial Equals R2547709 ✕" at bounding box center [122, 151] width 146 height 16
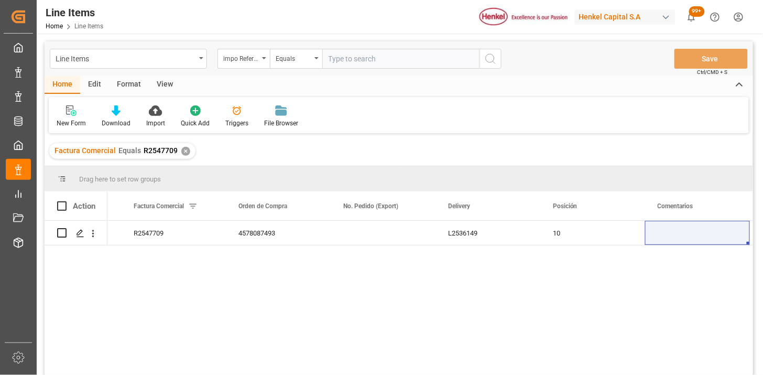
click at [181, 149] on div "✕" at bounding box center [185, 151] width 9 height 9
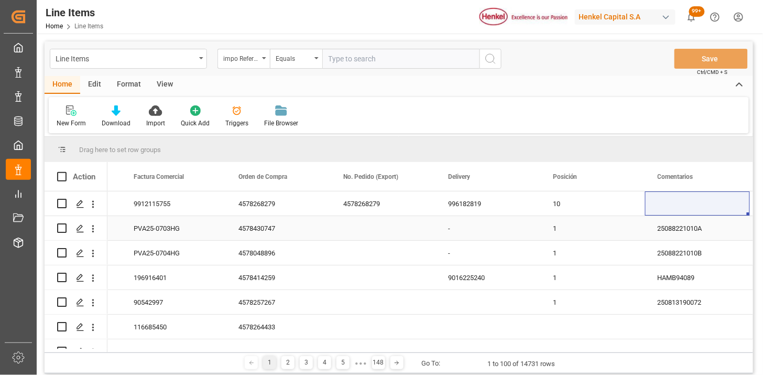
click at [176, 233] on div "PVA25-0703HG" at bounding box center [173, 228] width 105 height 24
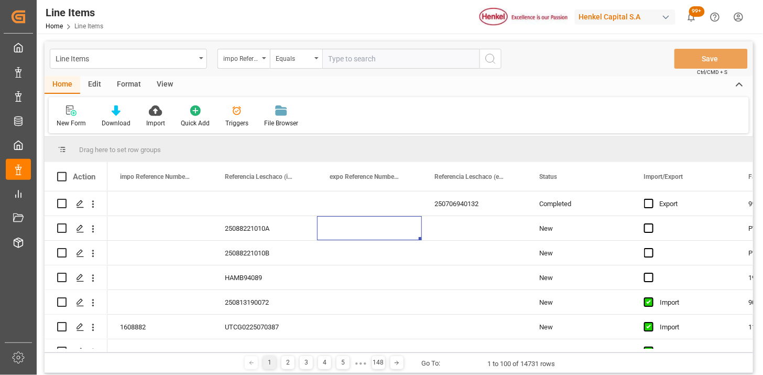
click at [162, 82] on div "View" at bounding box center [165, 85] width 32 height 18
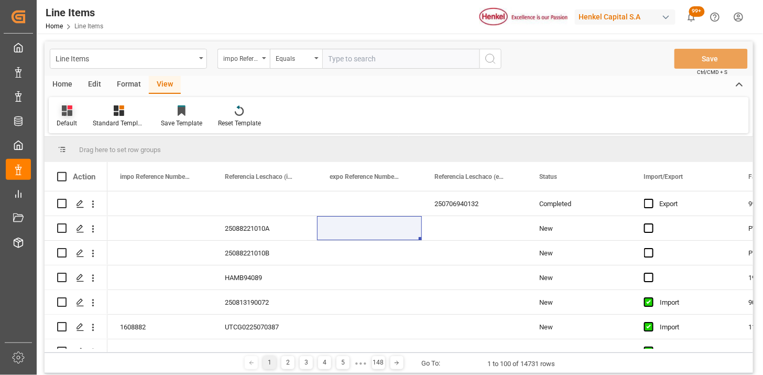
drag, startPoint x: 148, startPoint y: 87, endPoint x: 74, endPoint y: 118, distance: 79.8
click at [72, 113] on div at bounding box center [67, 110] width 20 height 11
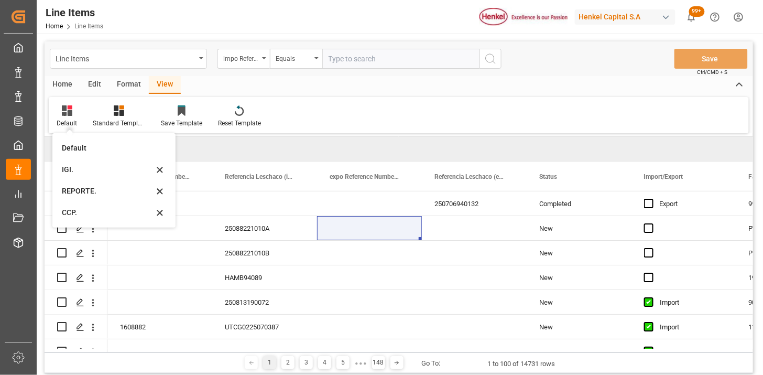
drag, startPoint x: 95, startPoint y: 192, endPoint x: 279, endPoint y: 124, distance: 196.6
click at [95, 192] on div "REPORTE." at bounding box center [108, 190] width 92 height 11
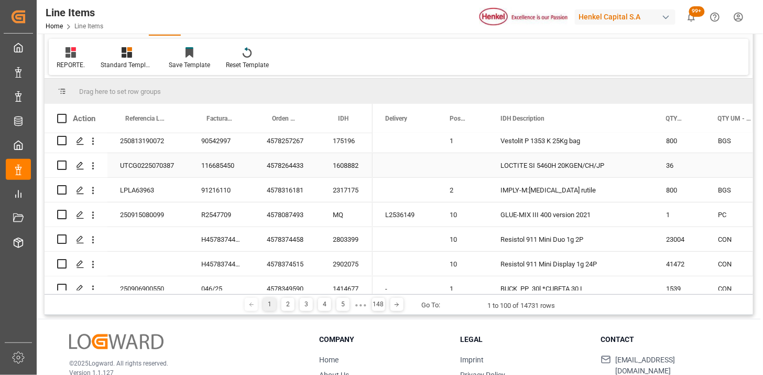
scroll to position [116, 0]
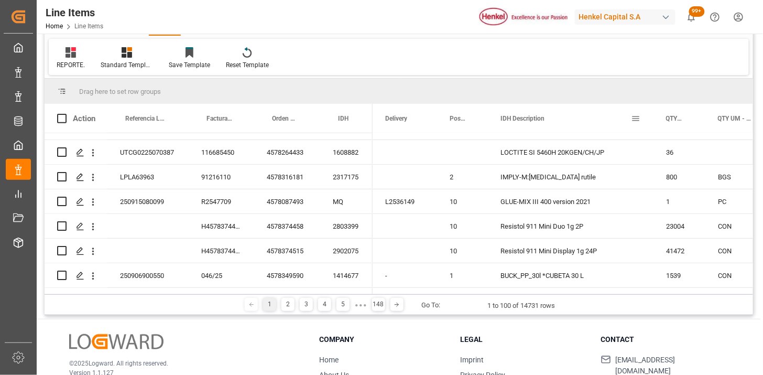
click at [639, 115] on span at bounding box center [635, 118] width 9 height 9
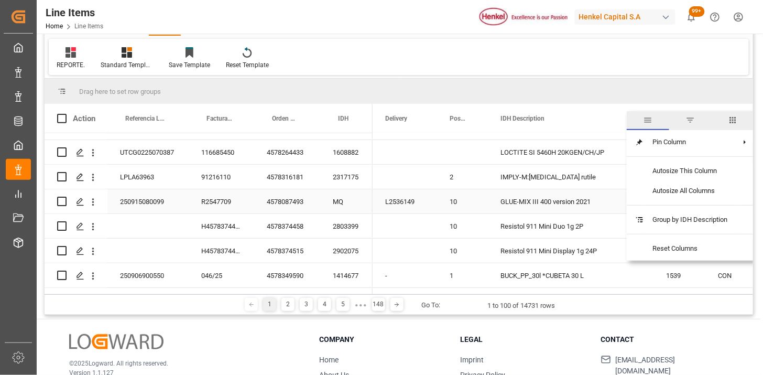
click at [345, 207] on div "MQ" at bounding box center [346, 201] width 52 height 24
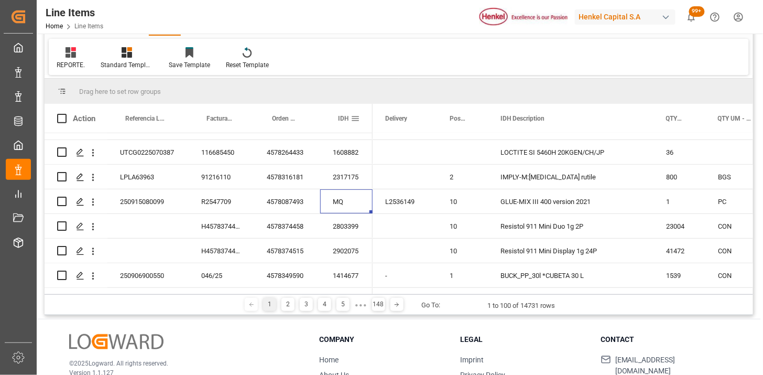
click at [357, 118] on span at bounding box center [354, 118] width 9 height 9
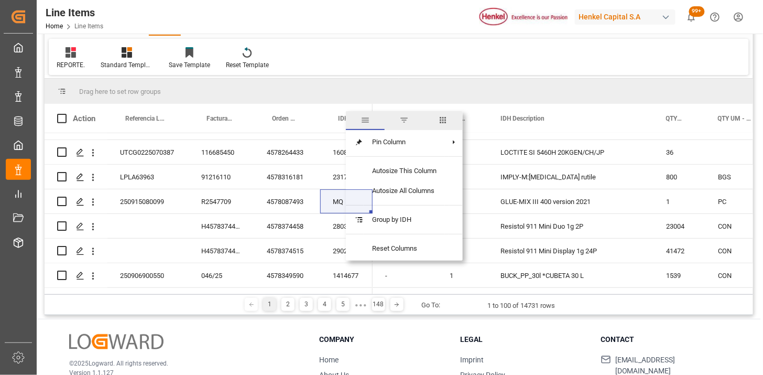
click at [398, 124] on span "filter" at bounding box center [404, 120] width 39 height 19
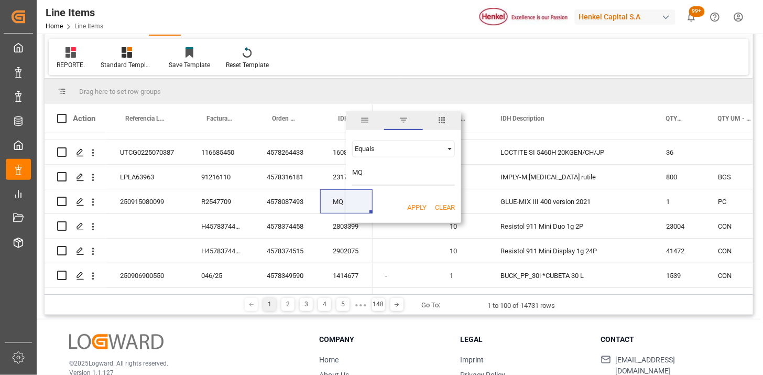
type input "MQ"
click at [415, 202] on button "Apply" at bounding box center [416, 207] width 19 height 10
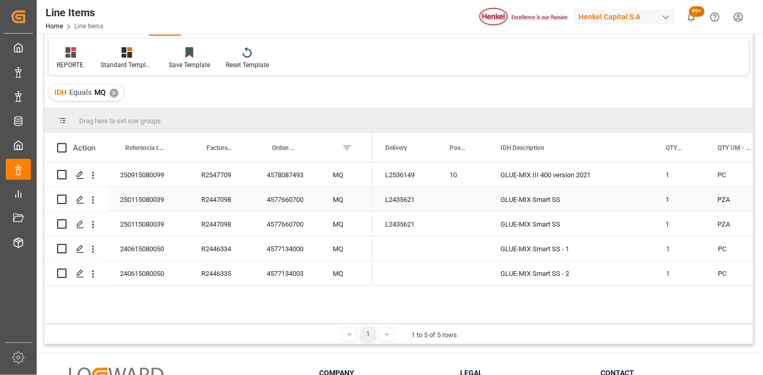
click at [144, 205] on div "250115080039" at bounding box center [147, 199] width 81 height 24
